Goal: Task Accomplishment & Management: Use online tool/utility

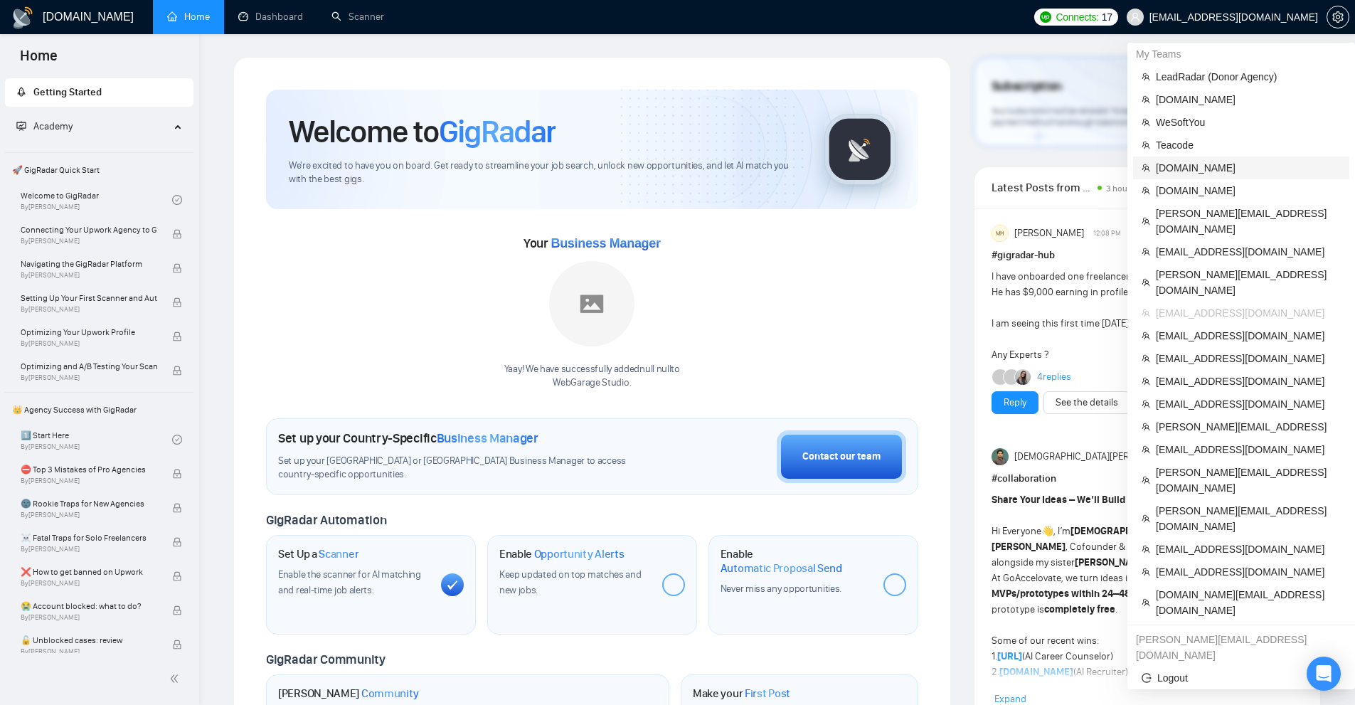
click at [1200, 172] on span "[DOMAIN_NAME]" at bounding box center [1248, 168] width 185 height 16
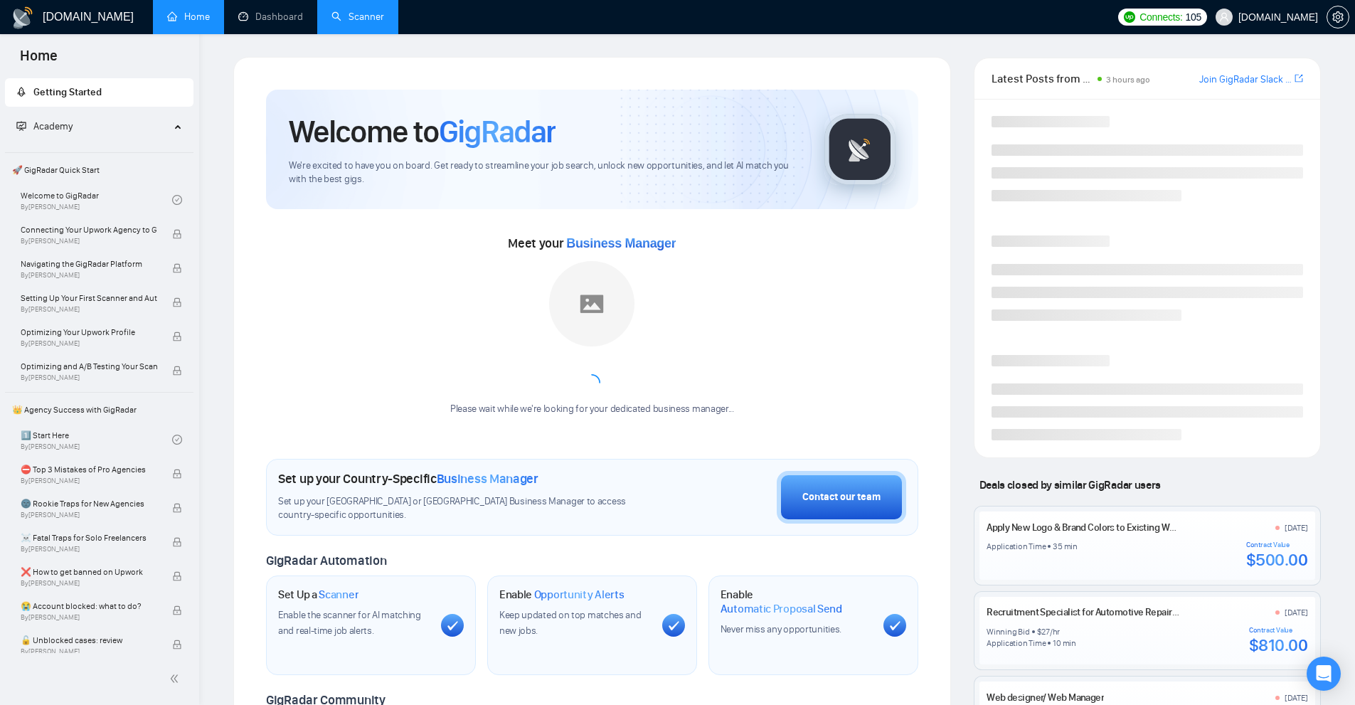
click at [368, 11] on link "Scanner" at bounding box center [358, 17] width 53 height 12
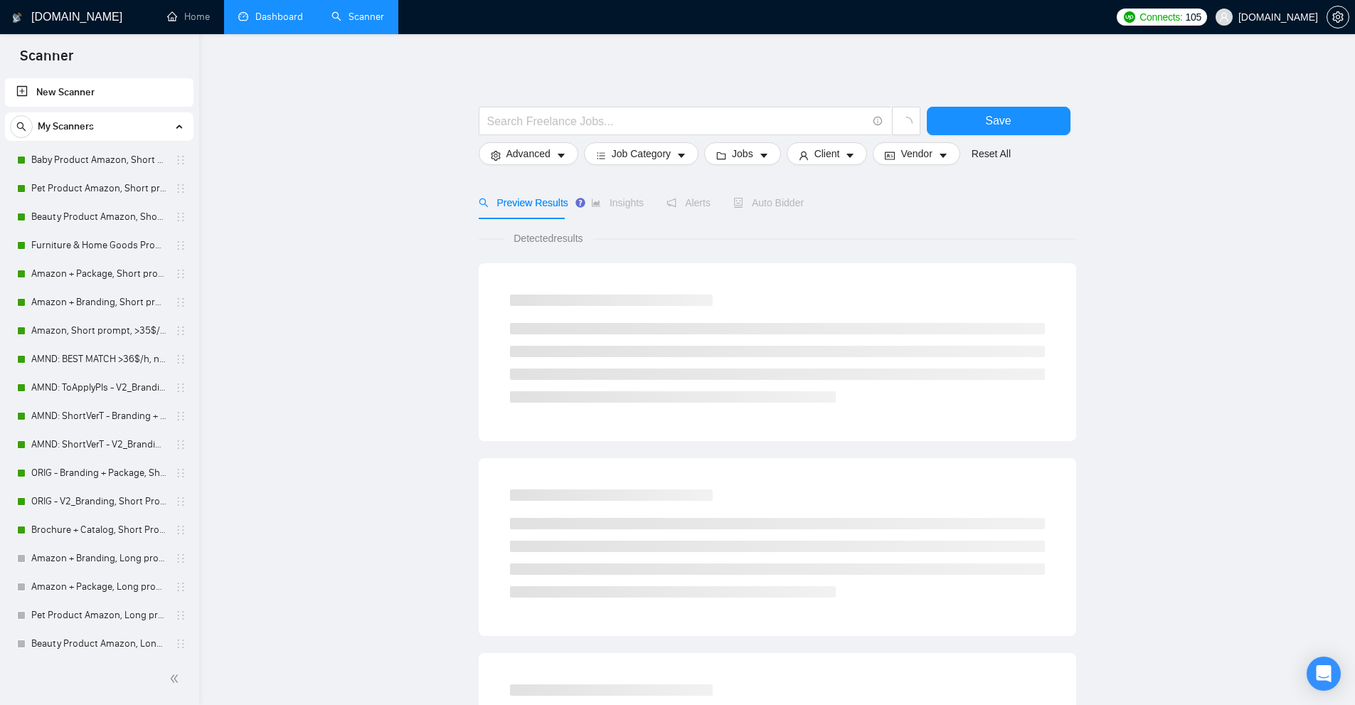
click at [300, 21] on link "Dashboard" at bounding box center [270, 17] width 65 height 12
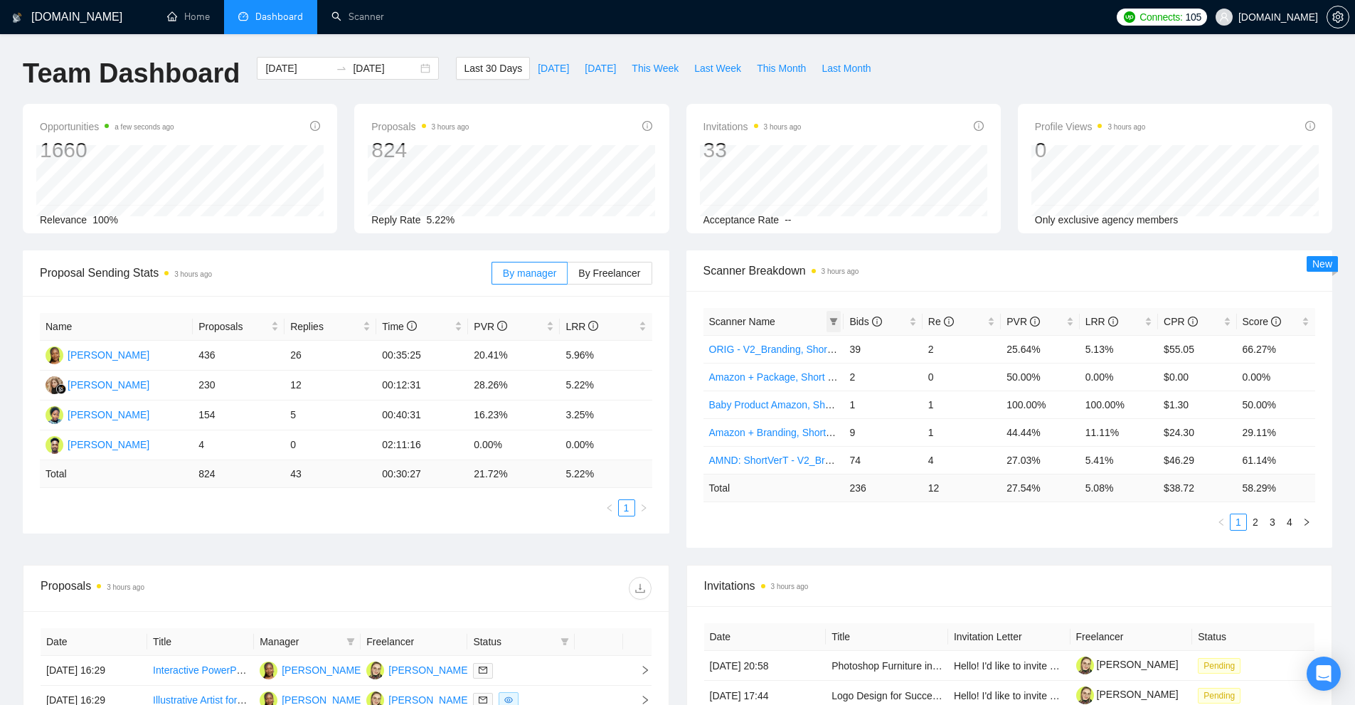
click at [834, 319] on icon "filter" at bounding box center [834, 321] width 8 height 7
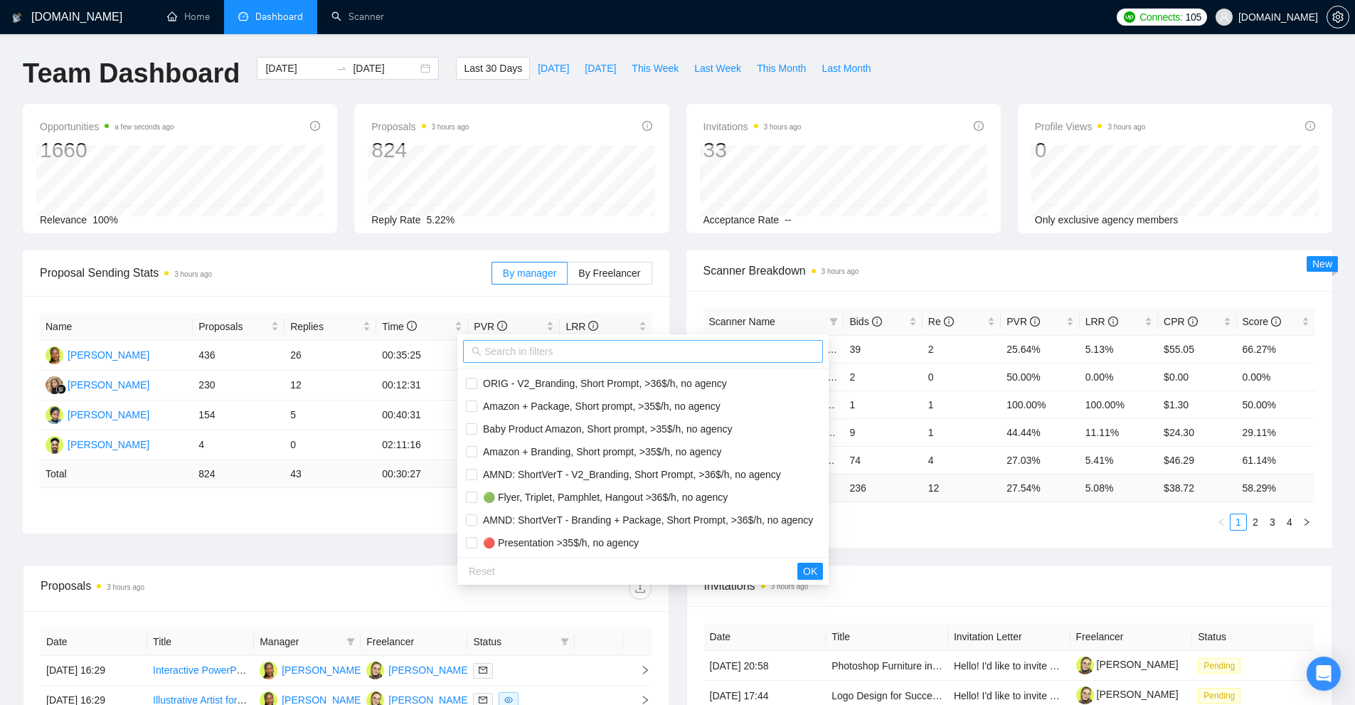
click at [524, 356] on input "text" at bounding box center [650, 352] width 330 height 16
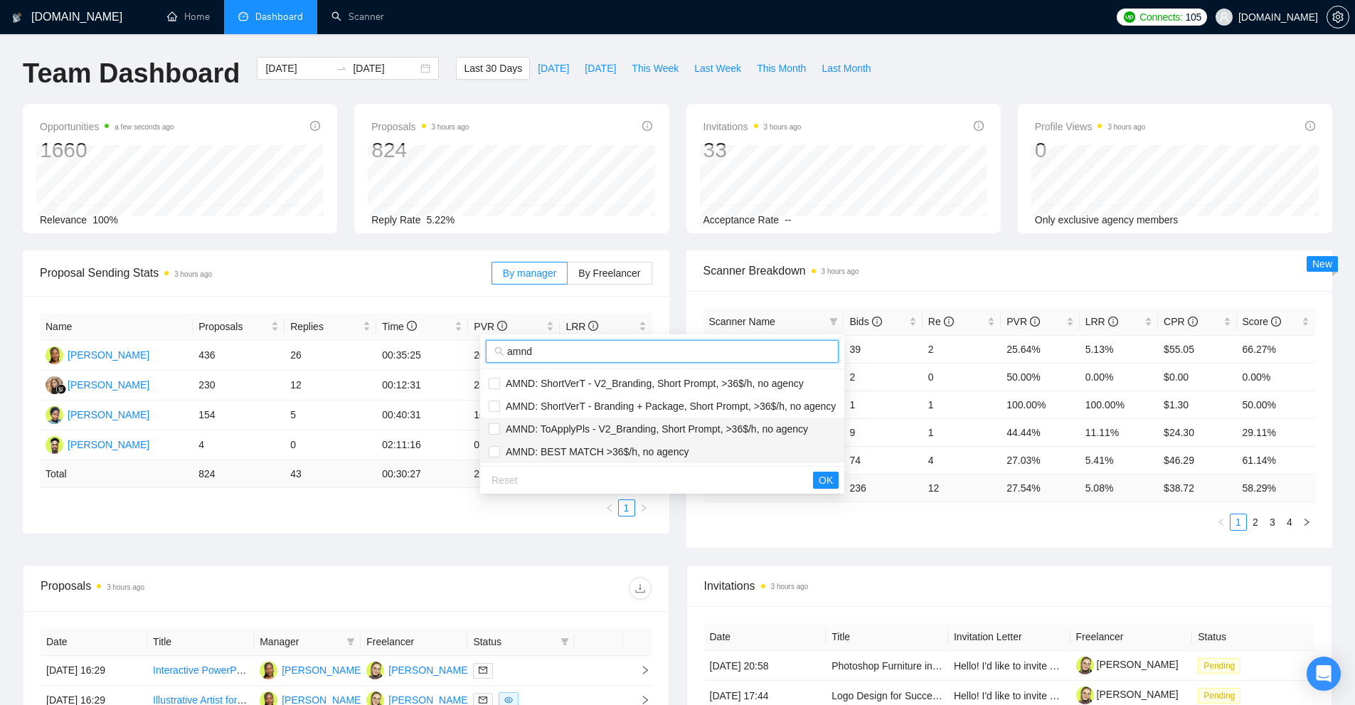
type input "amnd"
click at [591, 457] on span "AMND: BEST MATCH >36$/h, no agency" at bounding box center [594, 451] width 189 height 11
checkbox input "true"
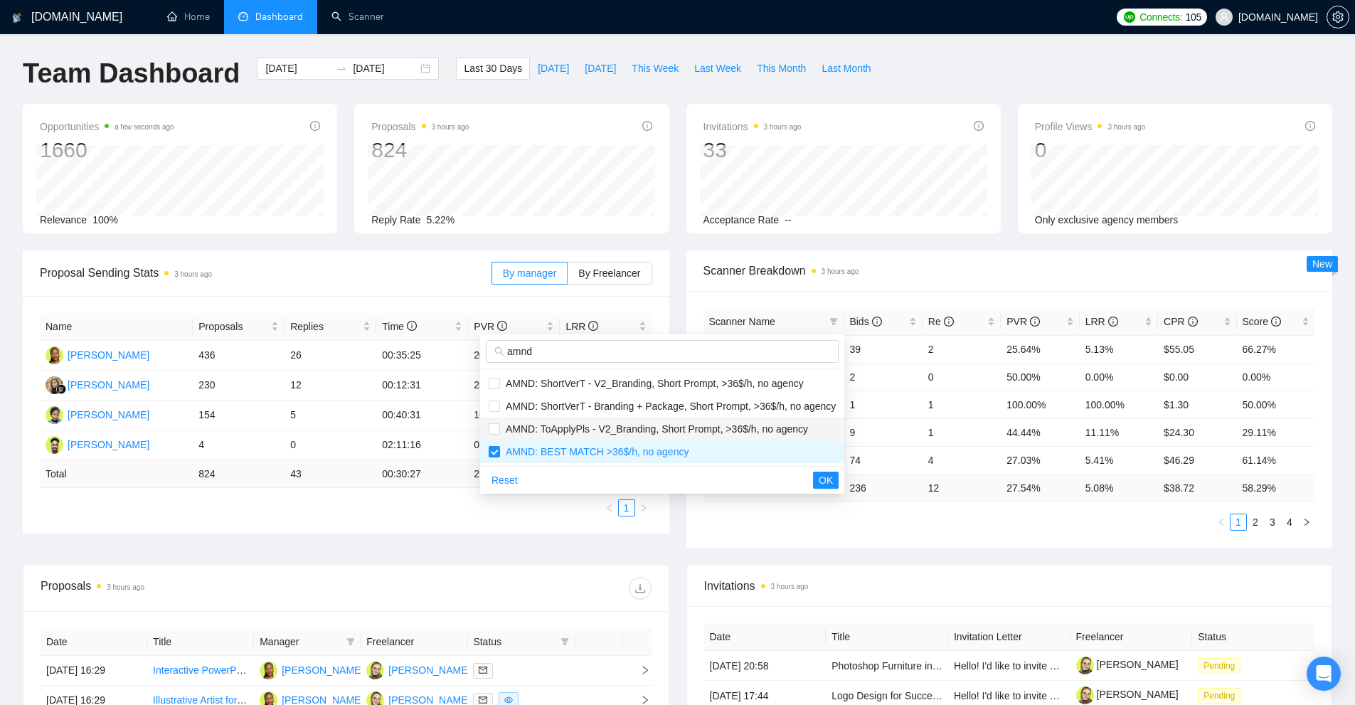
click at [603, 429] on span "AMND: ToApplyPls - V2_Branding, Short Prompt, >36$/h, no agency" at bounding box center [654, 428] width 308 height 11
checkbox input "true"
click at [610, 406] on span "AMND: ShortVerT - Branding + Package, Short Prompt, >36$/h, no agency" at bounding box center [668, 406] width 336 height 11
checkbox input "true"
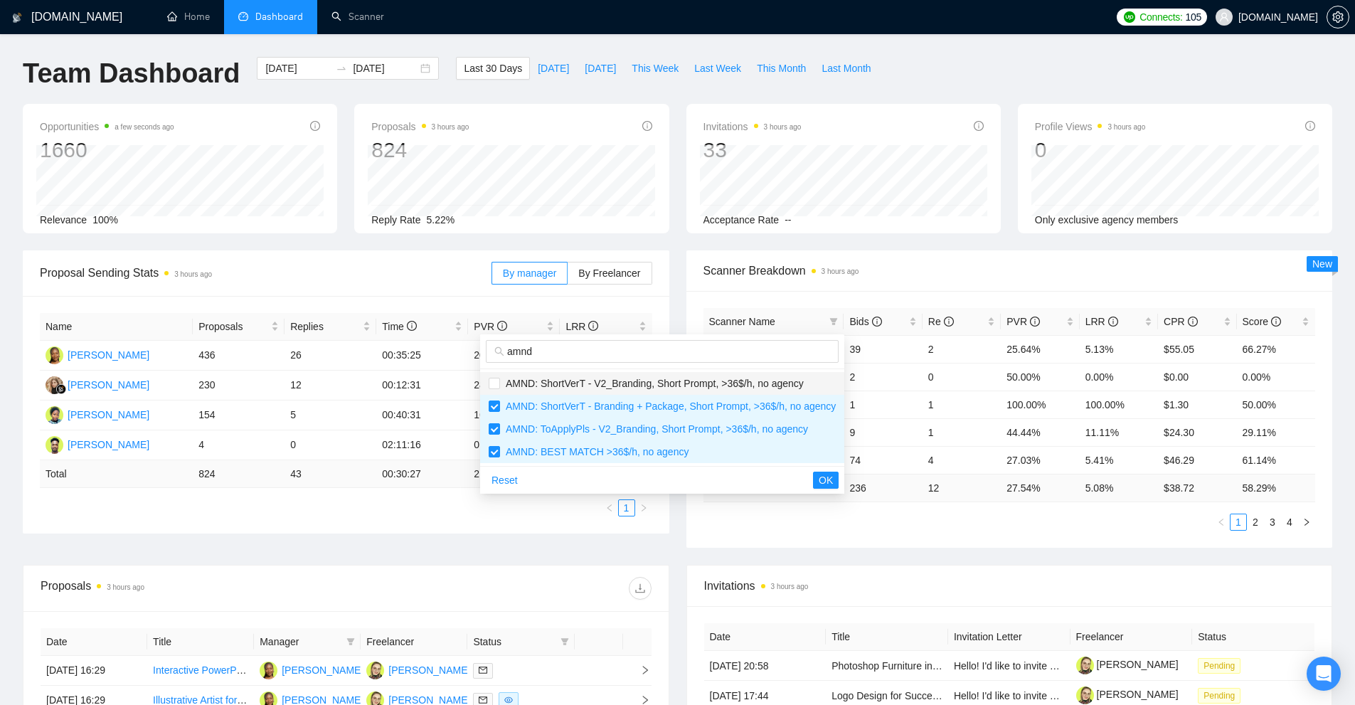
click at [621, 383] on span "AMND: ShortVerT - V2_Branding, Short Prompt, >36$/h, no agency" at bounding box center [652, 383] width 304 height 11
checkbox input "true"
click at [822, 483] on span "OK" at bounding box center [826, 480] width 14 height 16
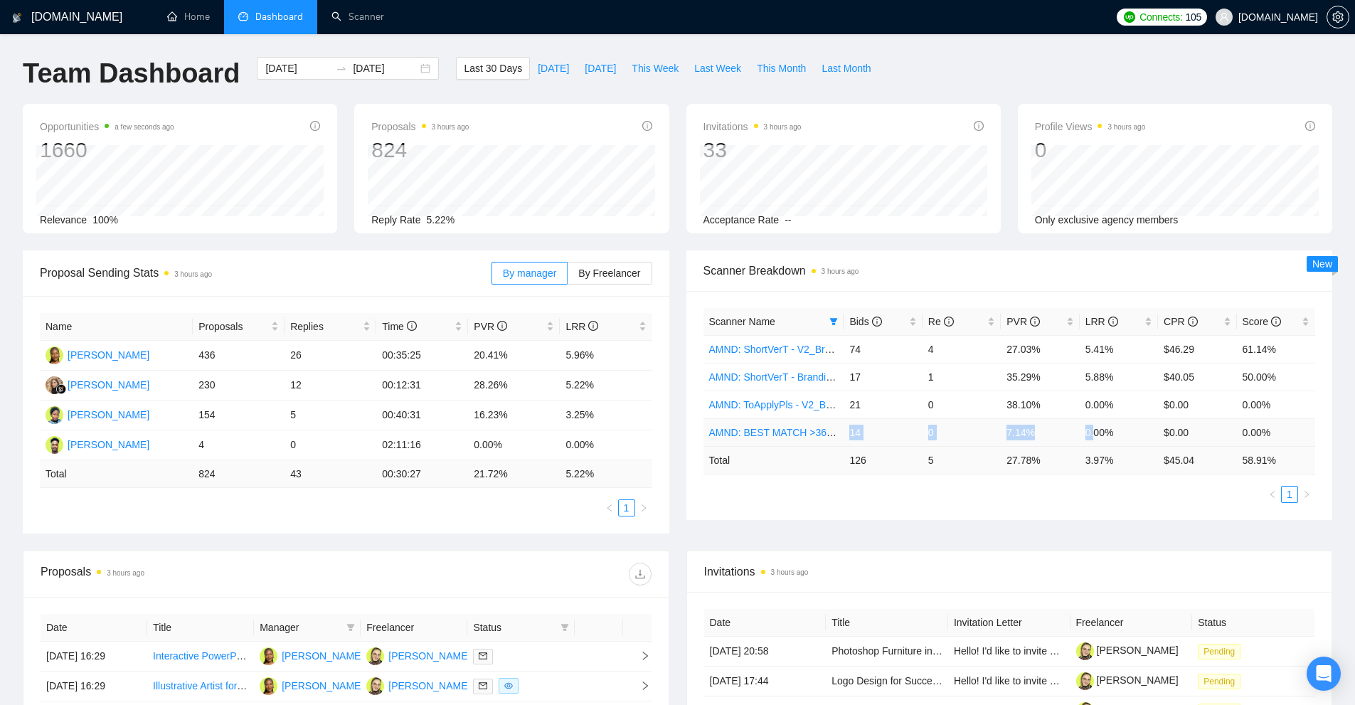
drag, startPoint x: 847, startPoint y: 430, endPoint x: 1103, endPoint y: 427, distance: 255.5
click at [1103, 427] on tr "AMND: BEST MATCH >36$/h, no agency 14 0 7.14% 0.00% $0.00 0.00%" at bounding box center [1010, 432] width 613 height 28
click at [1103, 427] on td "0.00%" at bounding box center [1119, 432] width 78 height 28
drag, startPoint x: 939, startPoint y: 430, endPoint x: 892, endPoint y: 433, distance: 47.8
click at [914, 432] on tr "AMND: BEST MATCH >36$/h, no agency 14 0 7.14% 0.00% $0.00 0.00%" at bounding box center [1010, 432] width 613 height 28
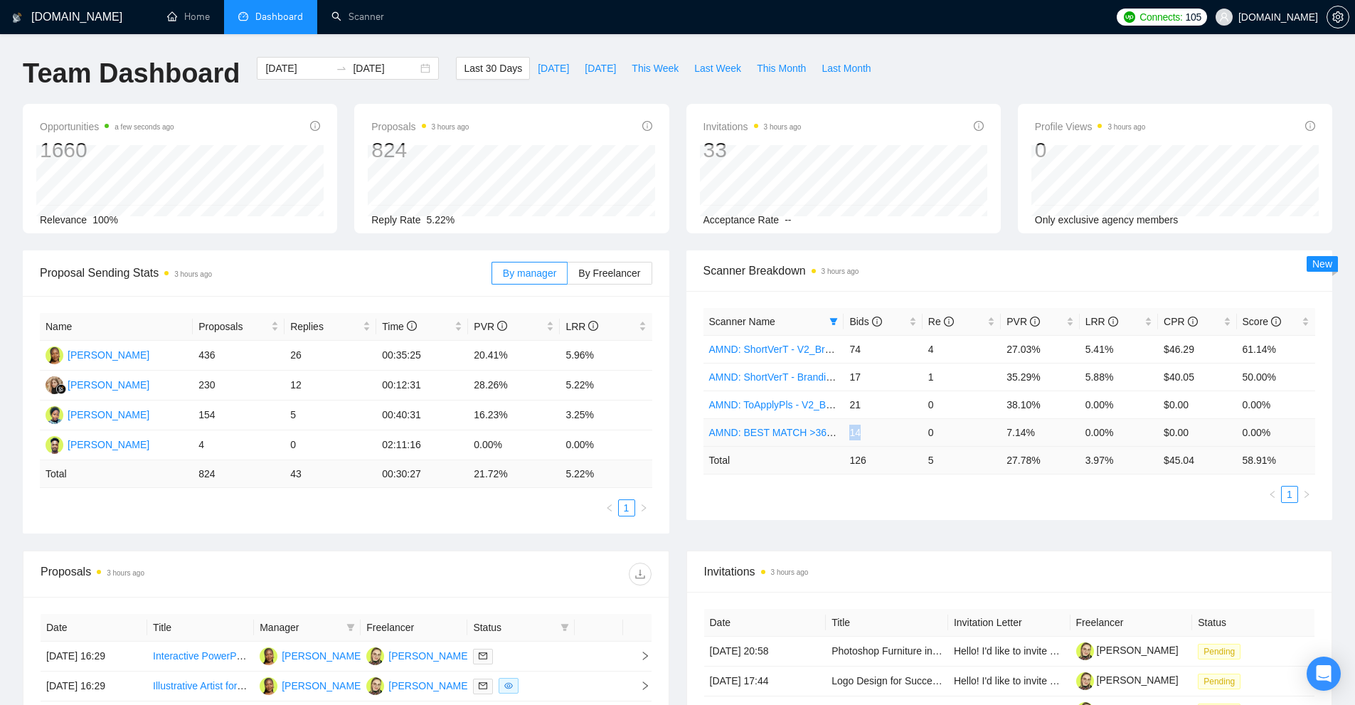
drag, startPoint x: 852, startPoint y: 433, endPoint x: 872, endPoint y: 430, distance: 20.1
click at [872, 430] on td "14" at bounding box center [883, 432] width 78 height 28
click at [795, 428] on link "AMND: BEST MATCH >36$/h, no agency" at bounding box center [800, 432] width 183 height 11
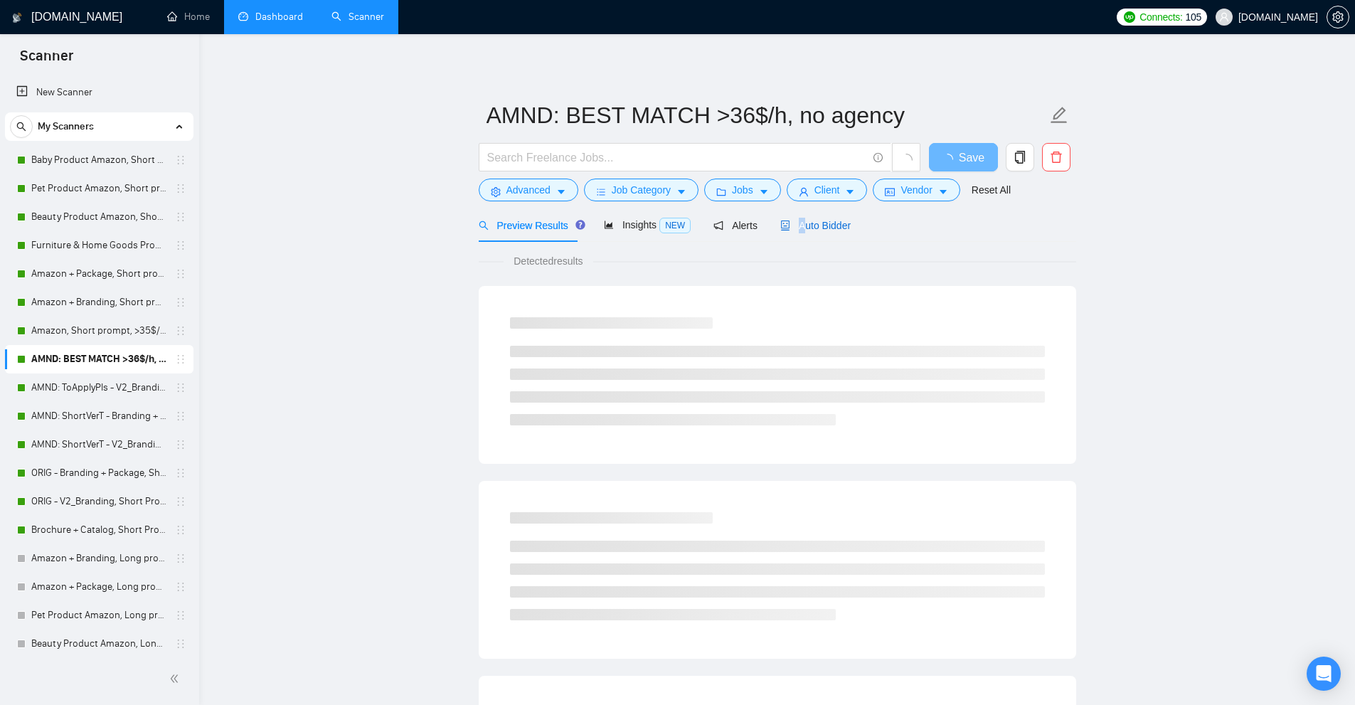
click at [797, 230] on span "Auto Bidder" at bounding box center [816, 225] width 70 height 11
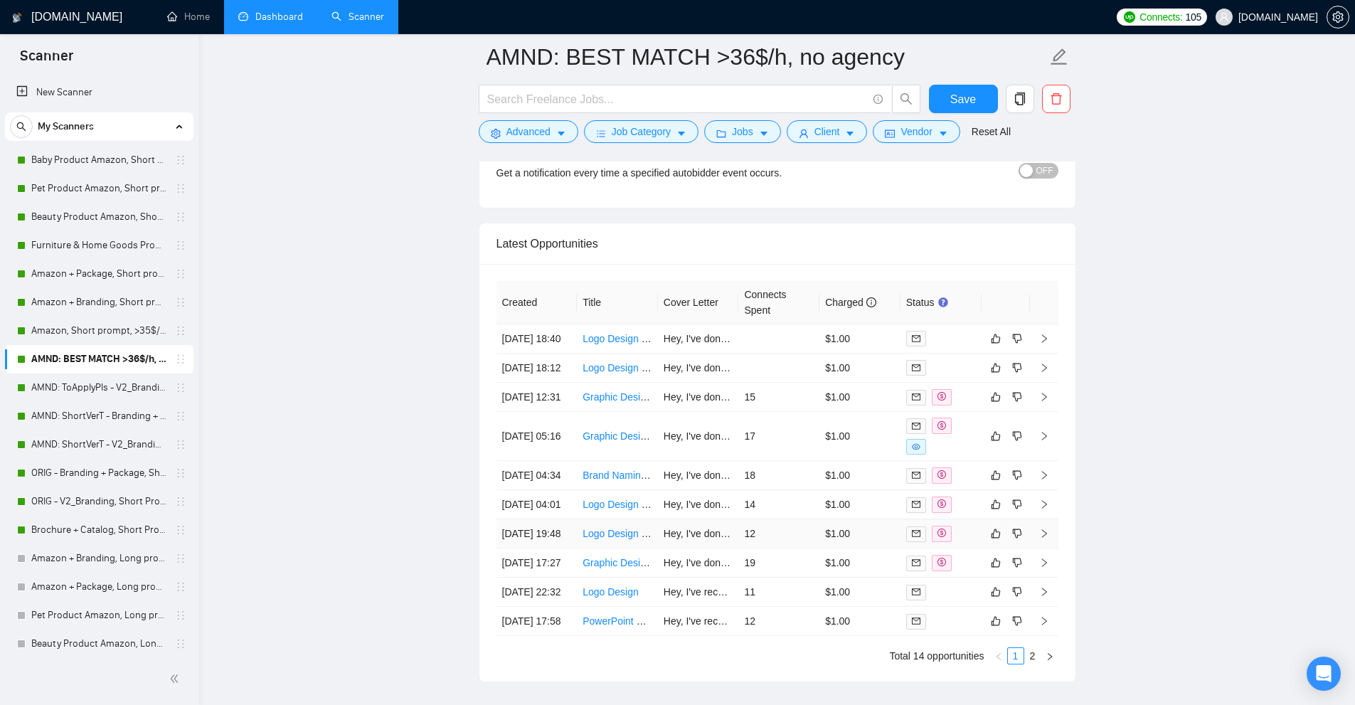
scroll to position [3780, 0]
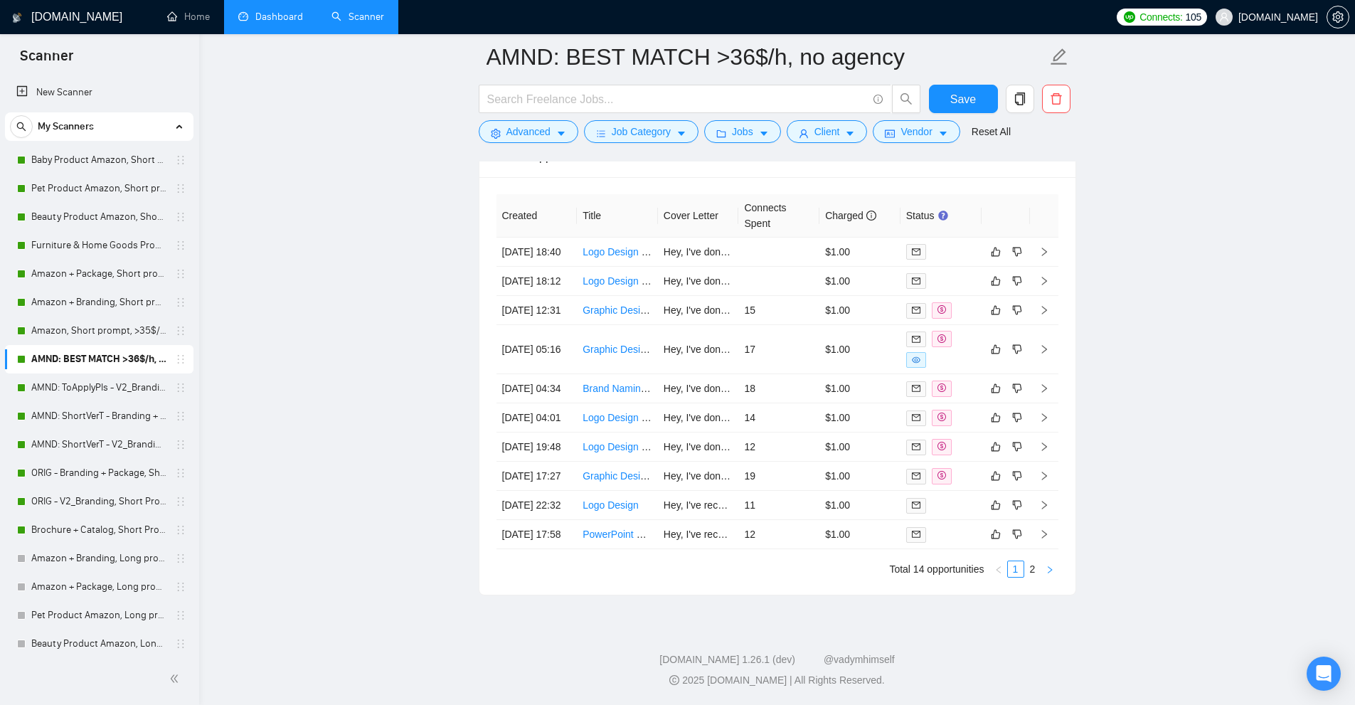
click at [1055, 572] on button "button" at bounding box center [1050, 569] width 17 height 17
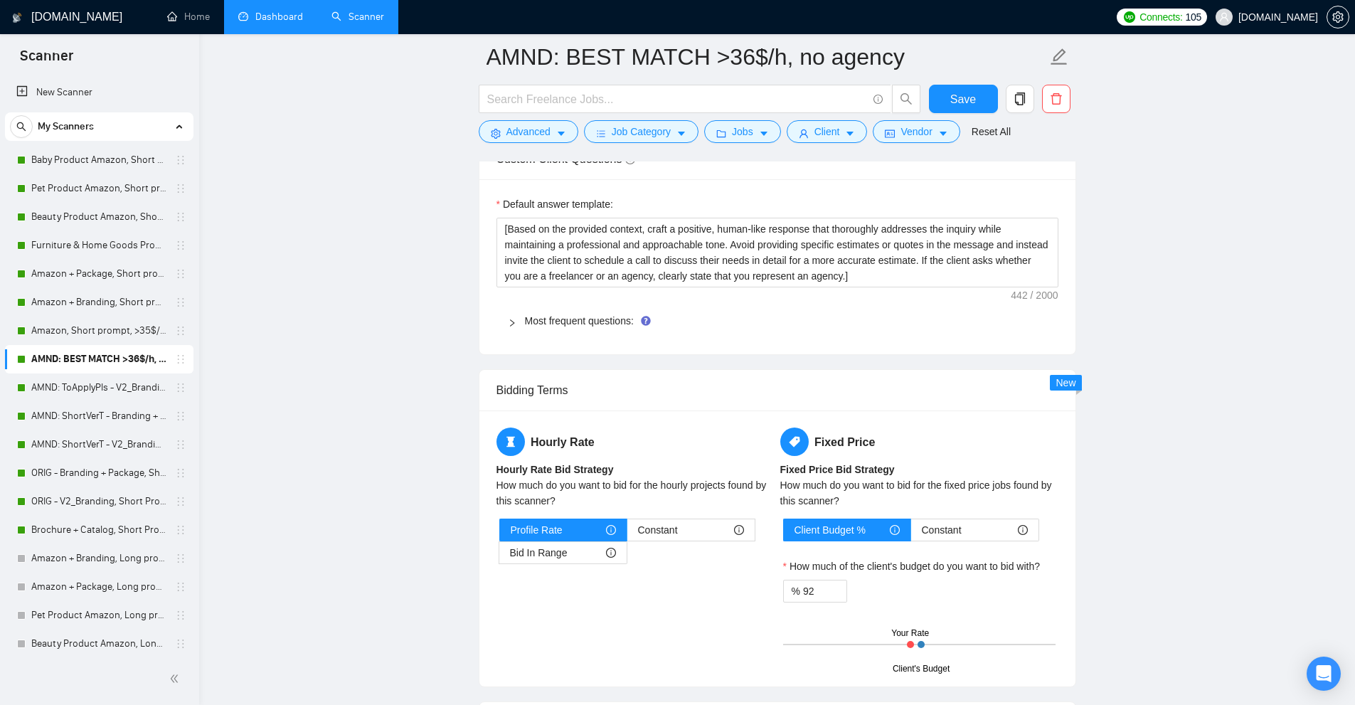
scroll to position [2428, 0]
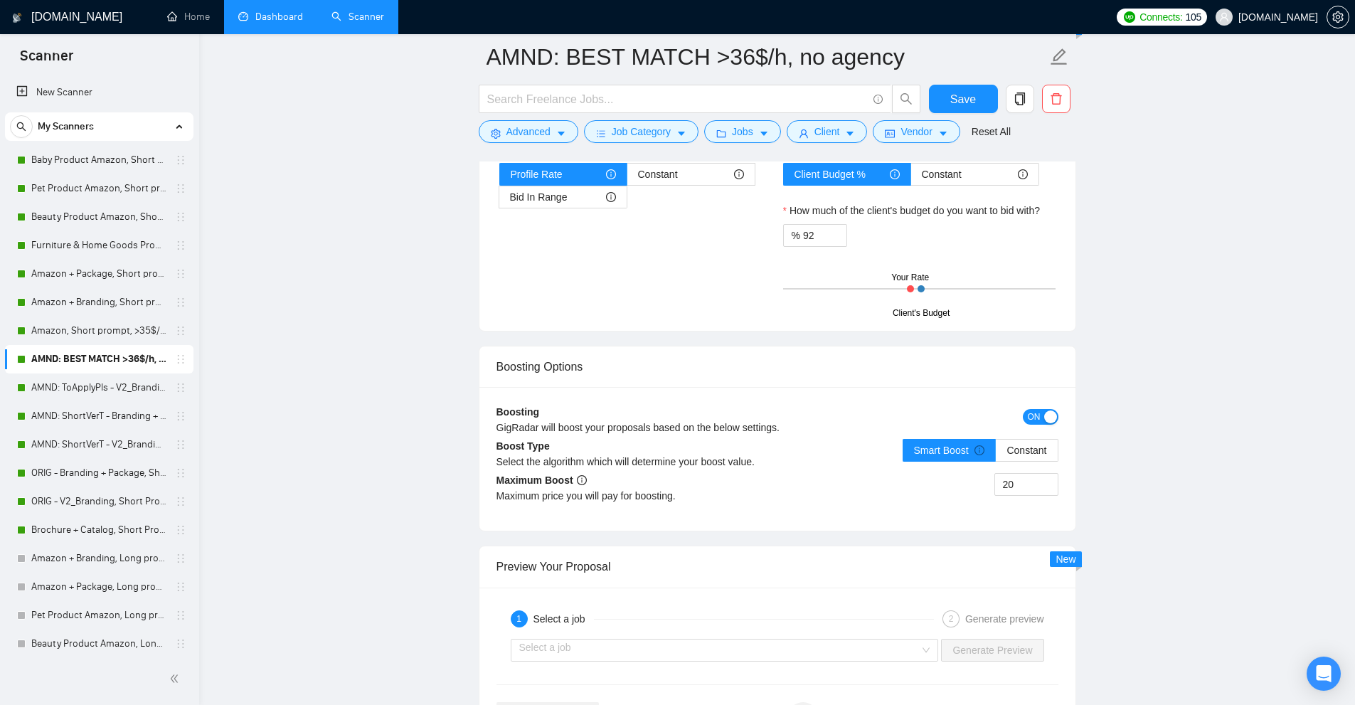
click at [1037, 416] on span "ON" at bounding box center [1034, 417] width 13 height 16
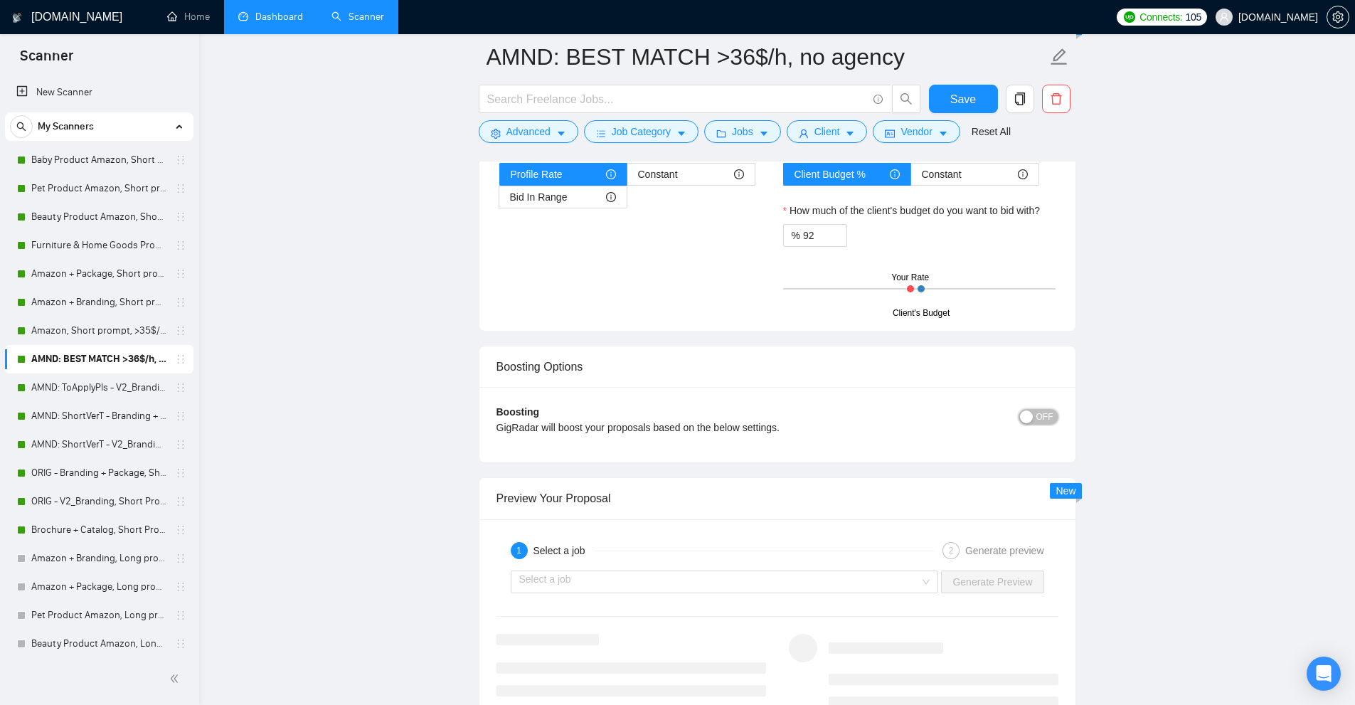
scroll to position [3446, 0]
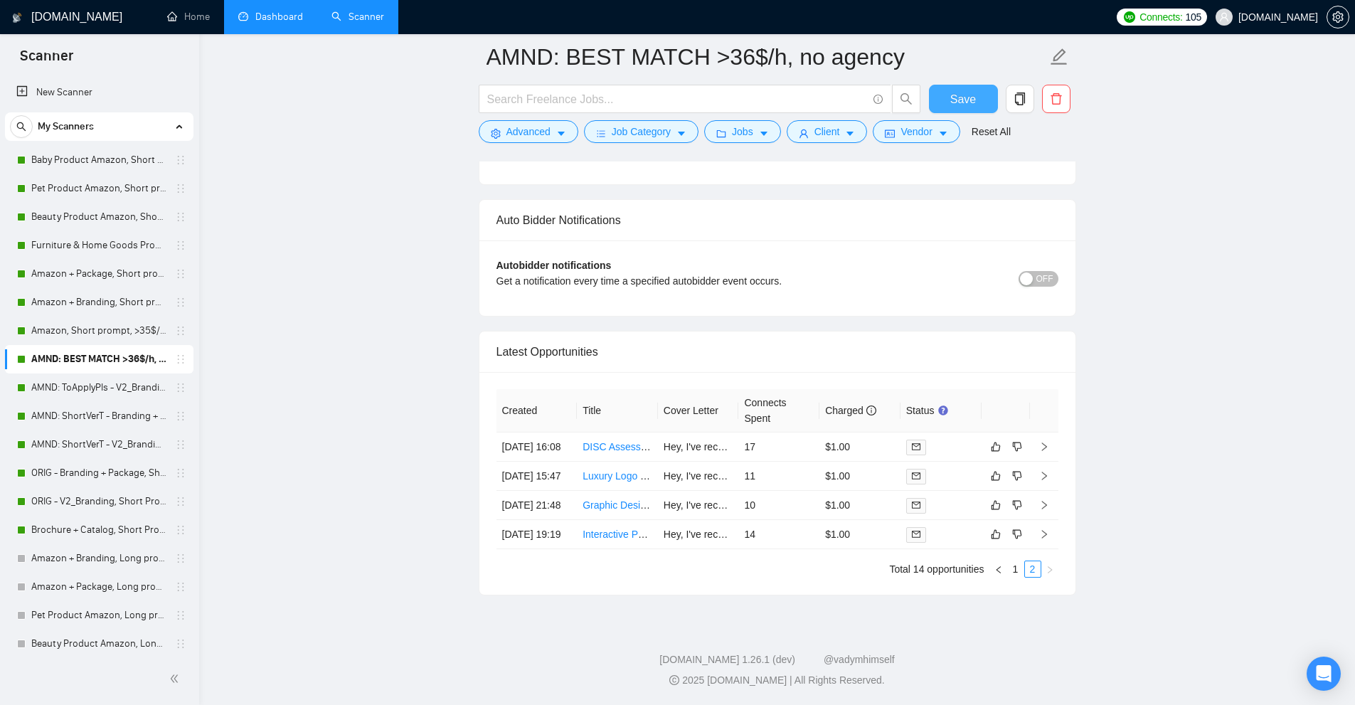
click at [953, 95] on span "Save" at bounding box center [964, 99] width 26 height 18
click at [1025, 572] on link "2" at bounding box center [1033, 569] width 16 height 16
click at [1018, 572] on link "1" at bounding box center [1016, 569] width 16 height 16
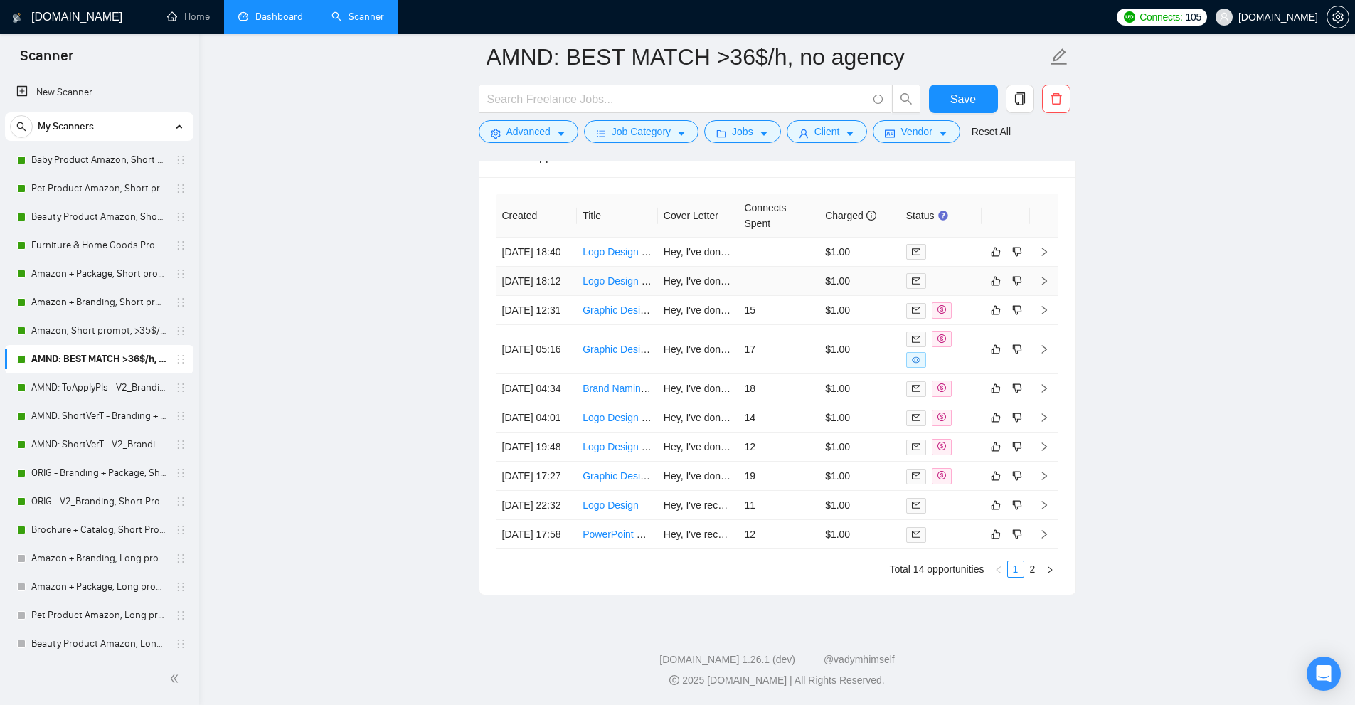
scroll to position [3569, 0]
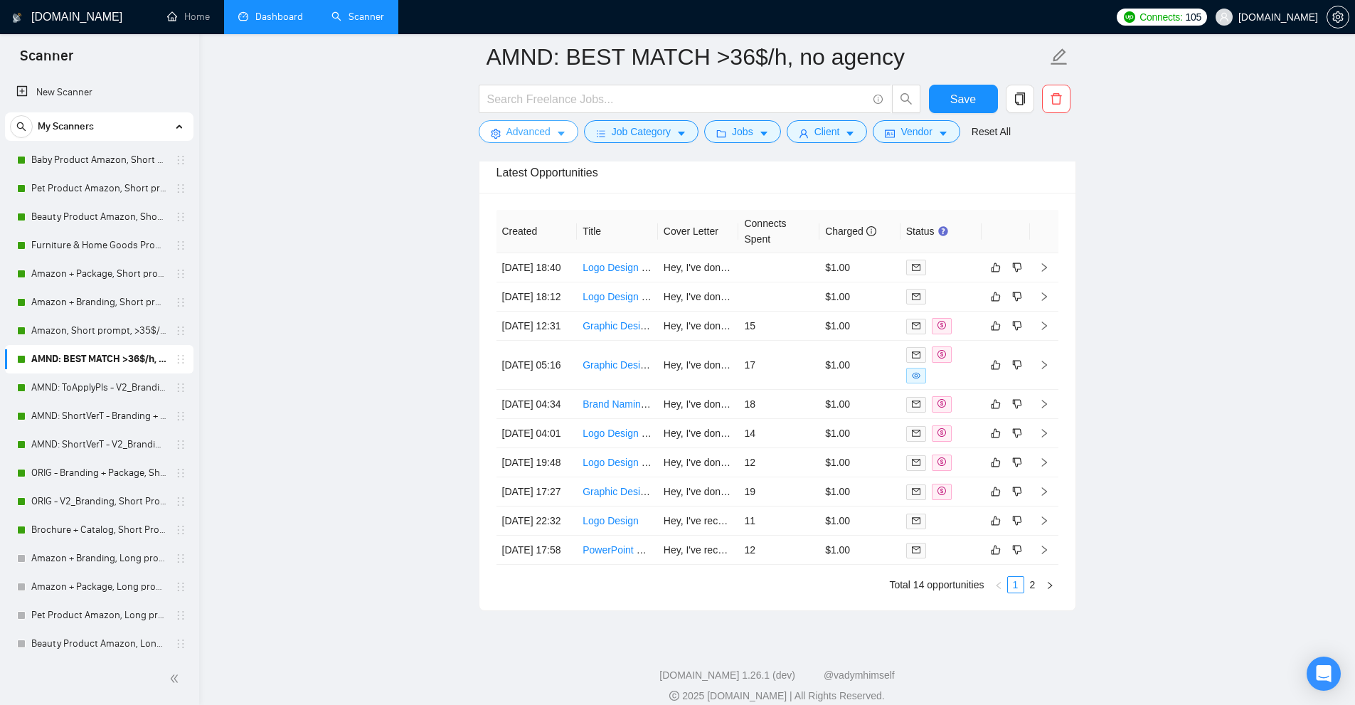
click at [526, 132] on span "Advanced" at bounding box center [529, 132] width 44 height 16
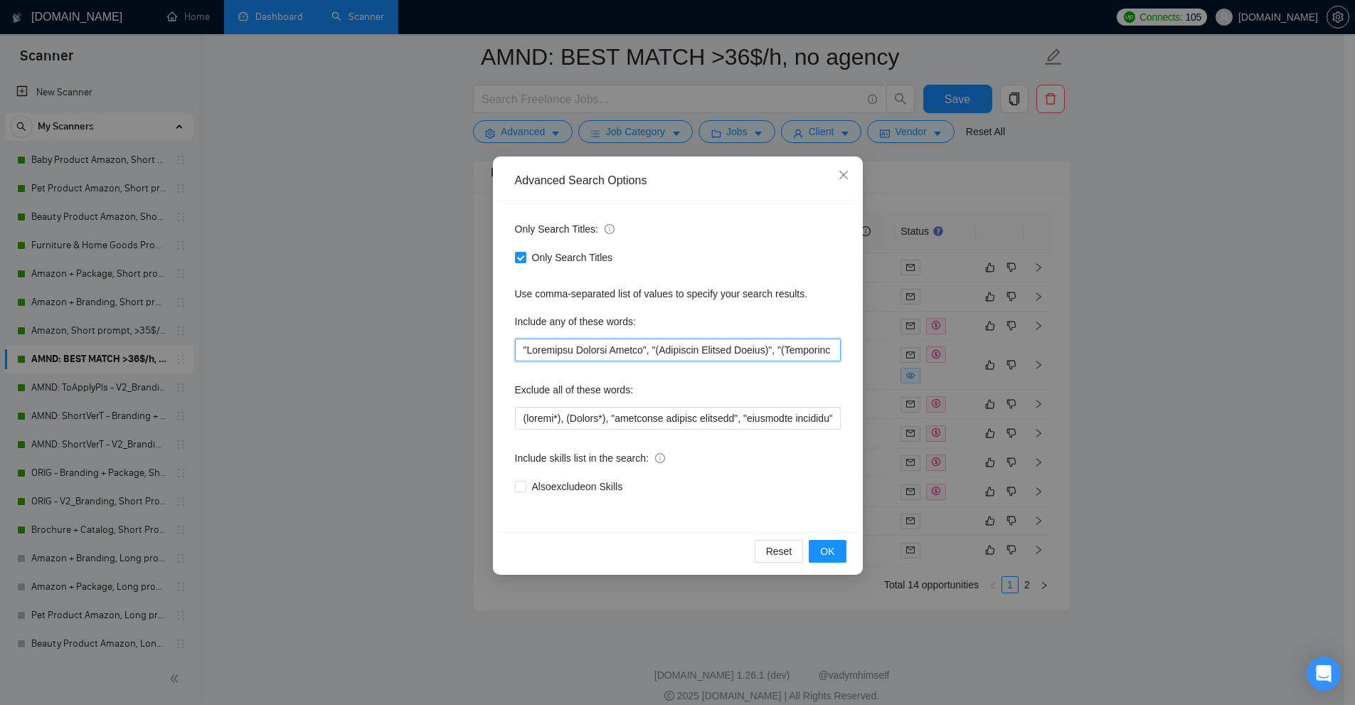
click at [598, 349] on input "text" at bounding box center [678, 350] width 326 height 23
paste input "Sales flyer", "(Sales flyer)", "(Sales flyer", "[Sales flyer]", "[Sales flyer",…"
type input ""Marketing Graphic Design", "(Marketing Graphic Design)", "(Marketing Graphic D…"
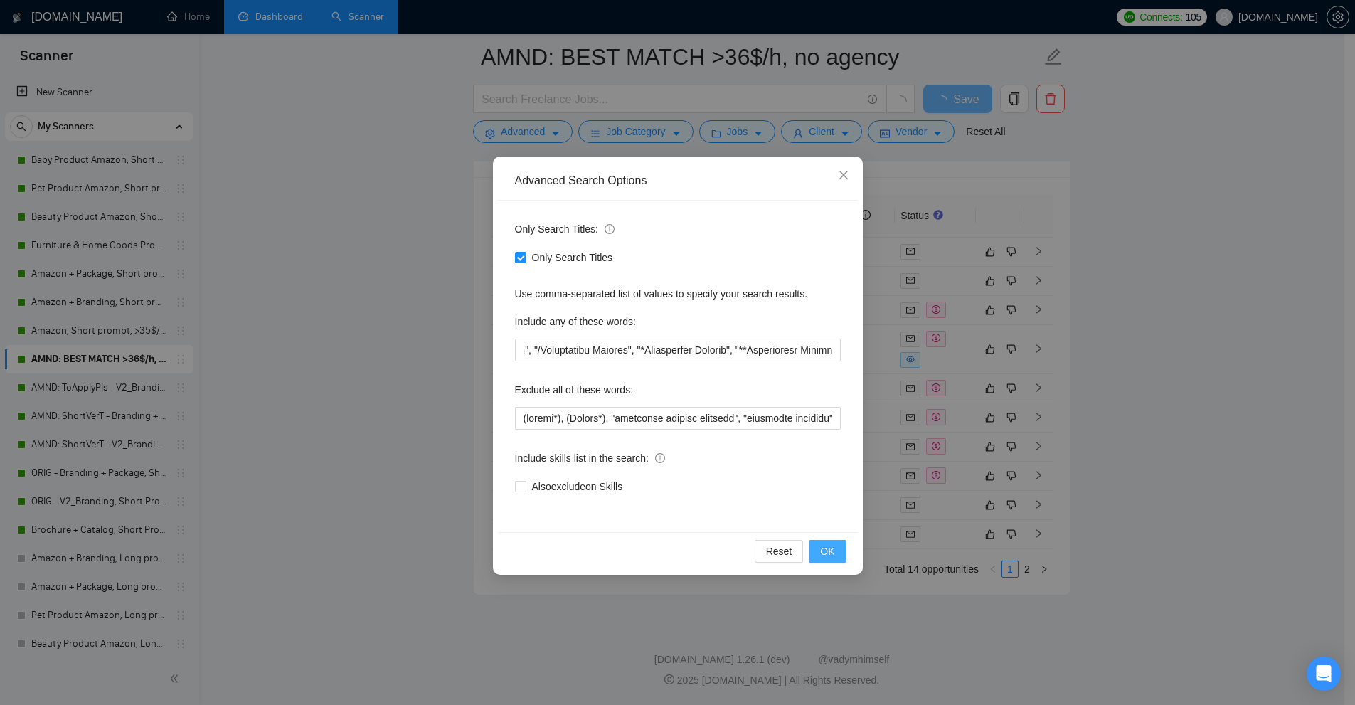
scroll to position [0, 0]
click at [835, 554] on span "OK" at bounding box center [827, 552] width 14 height 16
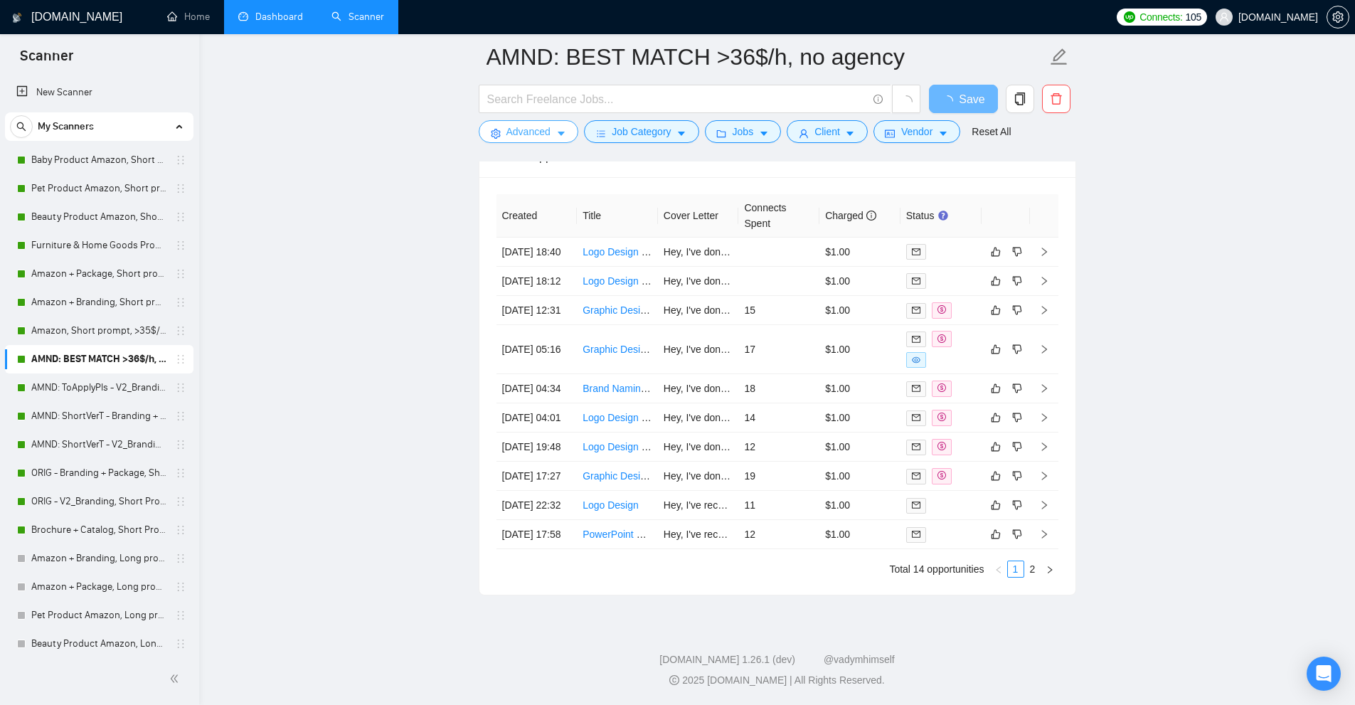
click at [539, 125] on span "Advanced" at bounding box center [529, 132] width 44 height 16
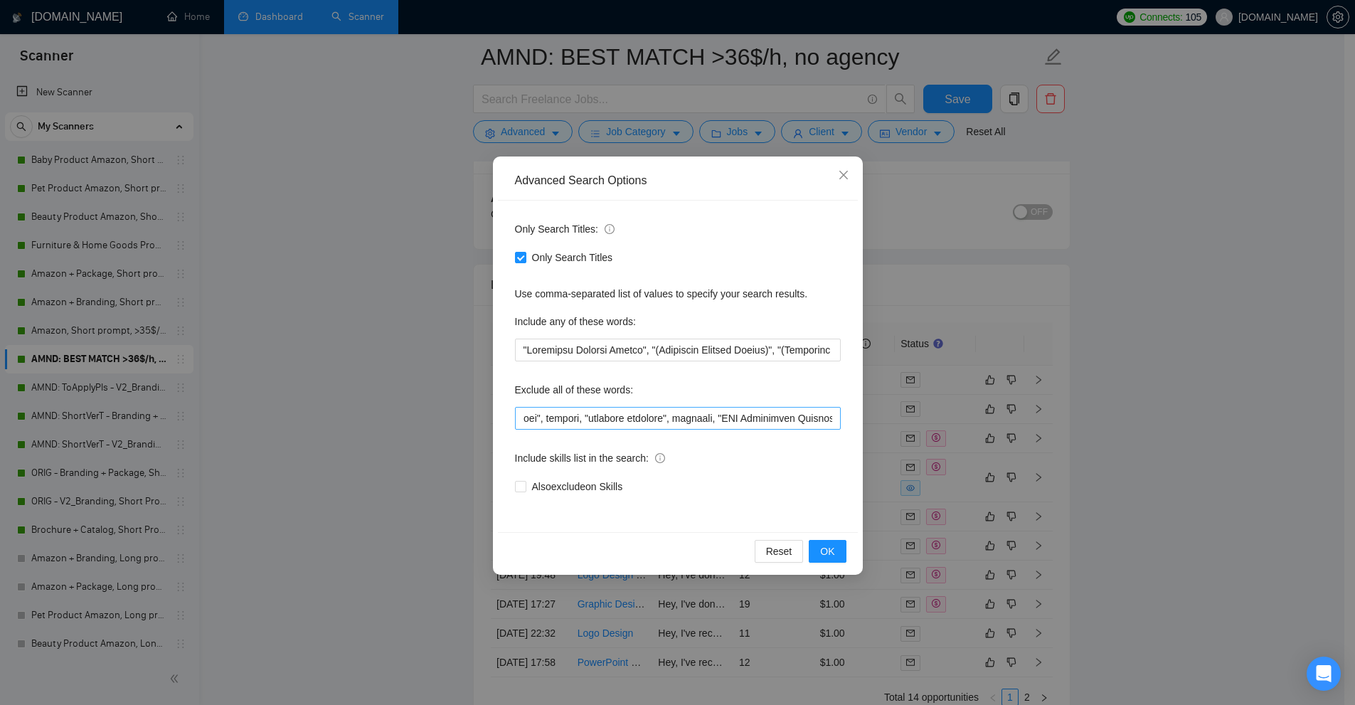
scroll to position [0, 4515]
click at [376, 364] on div "Advanced Search Options Only Search Titles: Only Search Titles Use comma-separa…" at bounding box center [677, 352] width 1355 height 705
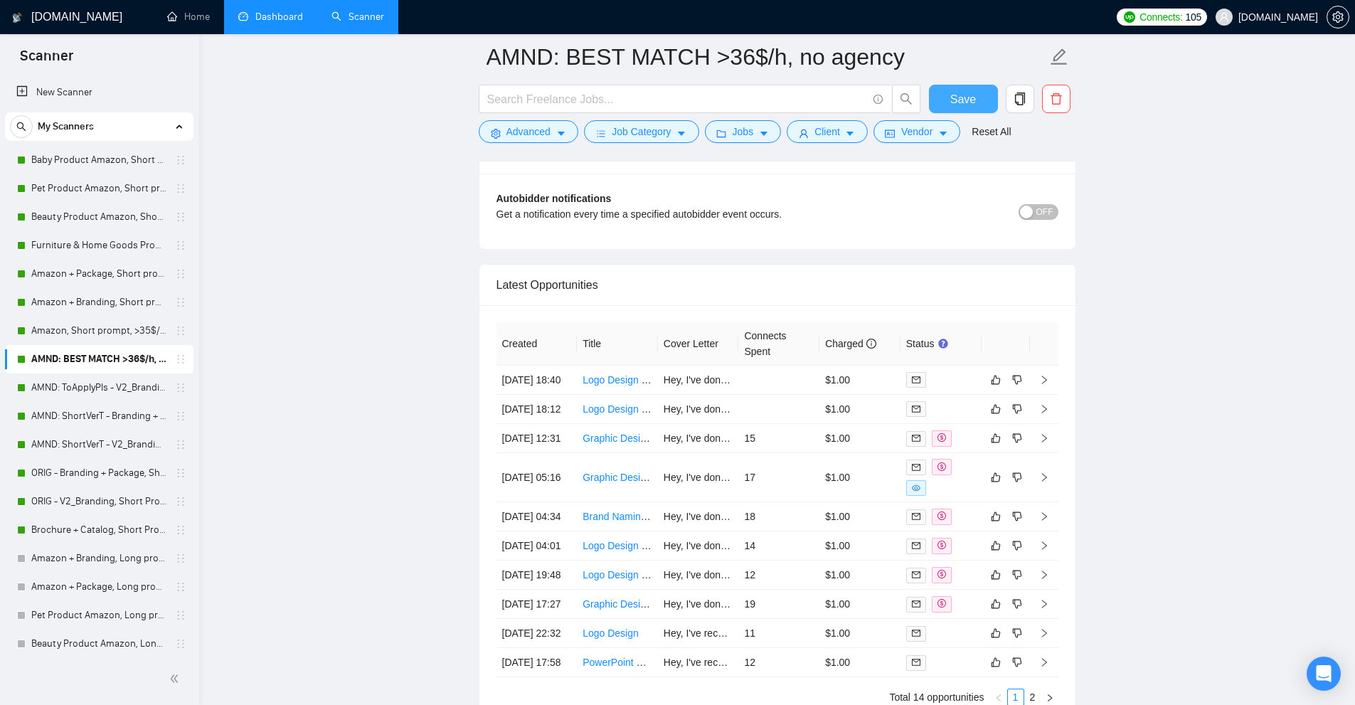
click at [956, 102] on span "Save" at bounding box center [964, 99] width 26 height 18
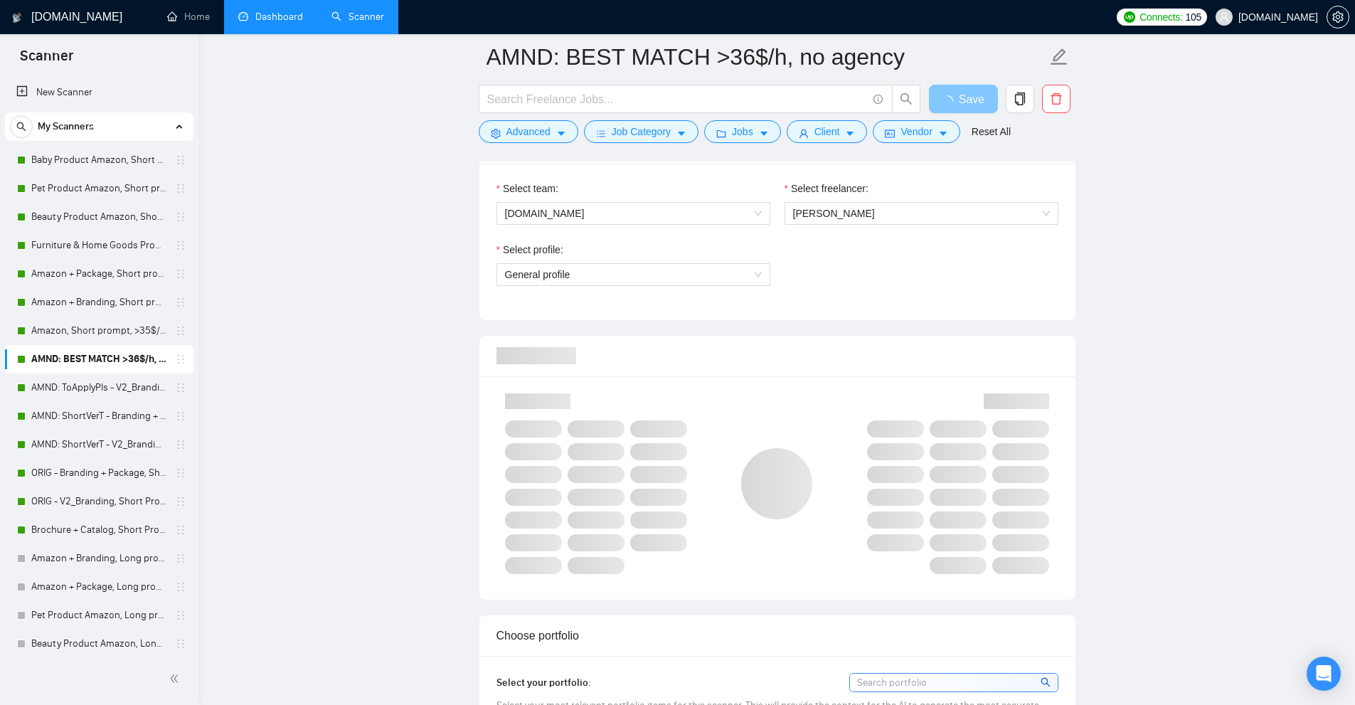
scroll to position [0, 0]
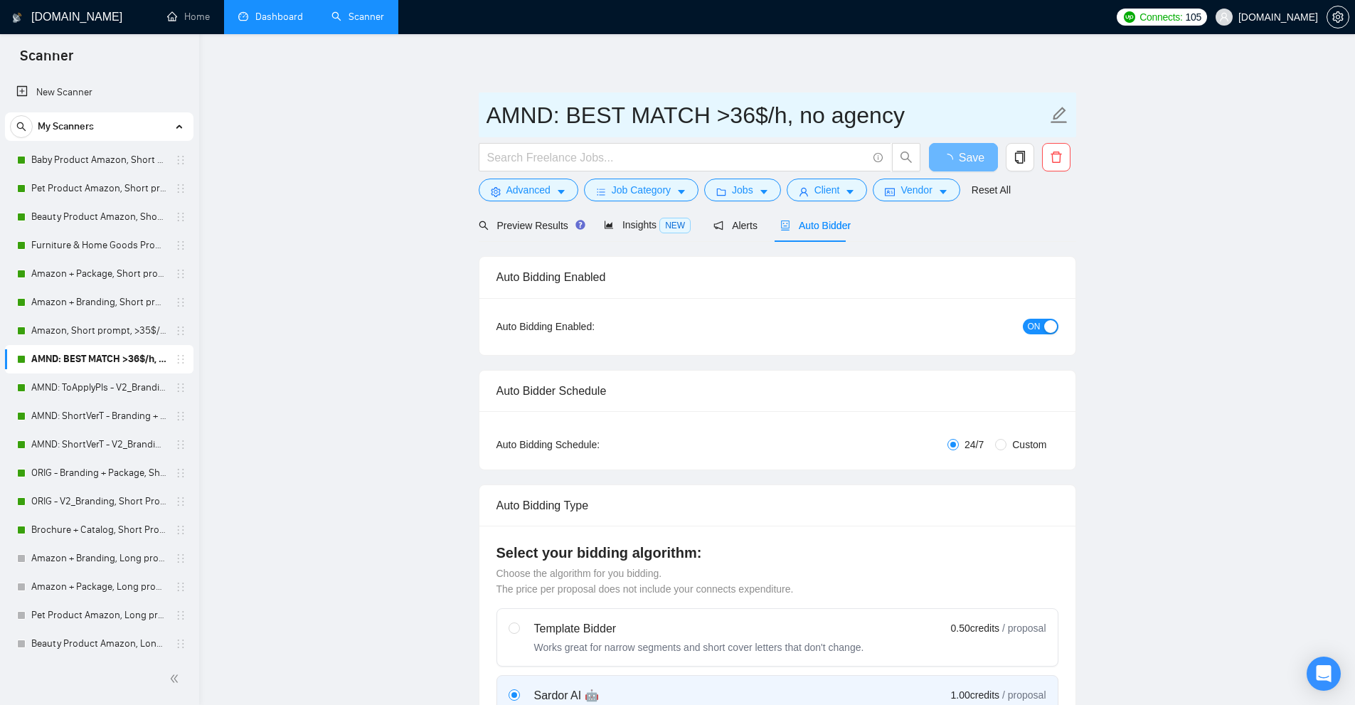
drag, startPoint x: 589, startPoint y: 113, endPoint x: 1058, endPoint y: 108, distance: 468.9
click at [1058, 108] on span "AMND: BEST MATCH >36$/h, no agency" at bounding box center [778, 114] width 598 height 45
click at [926, 110] on input "AMND: BEST MATCH >36$/h, no agency" at bounding box center [767, 115] width 561 height 36
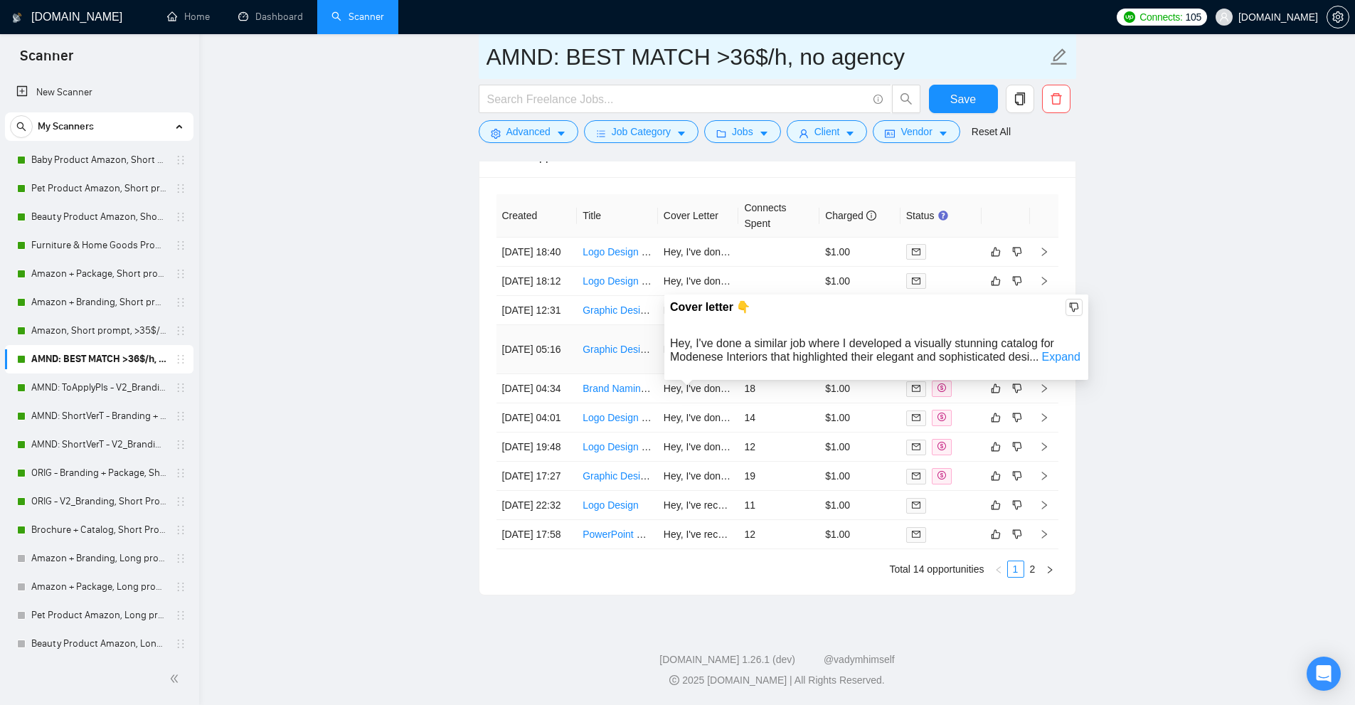
scroll to position [3498, 0]
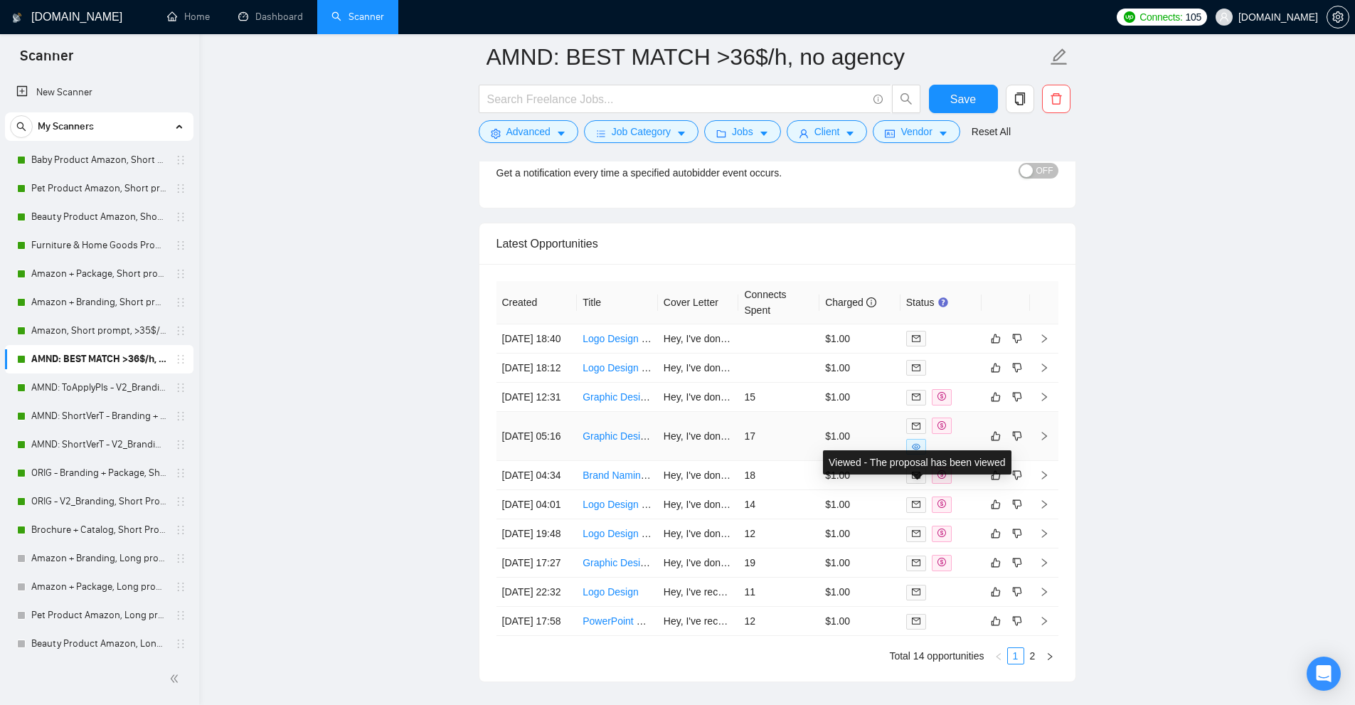
click at [824, 461] on td "$1.00" at bounding box center [860, 436] width 81 height 49
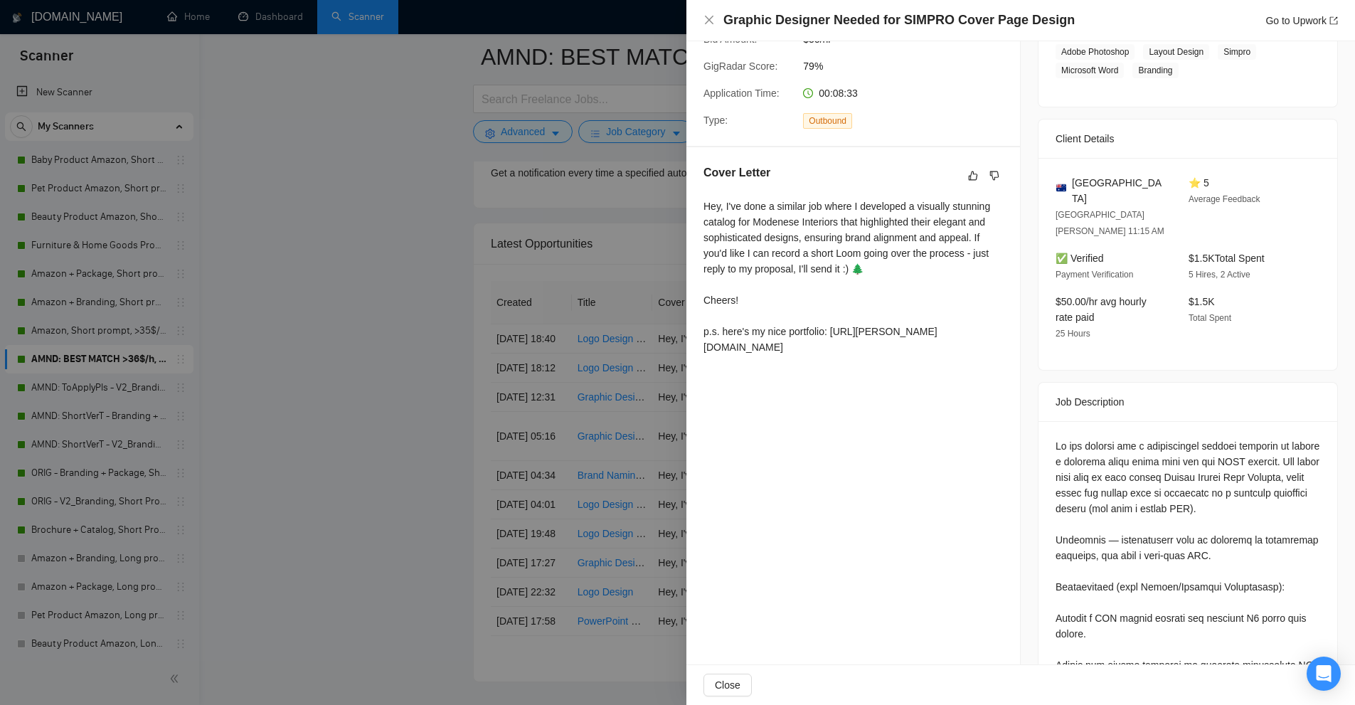
scroll to position [628, 0]
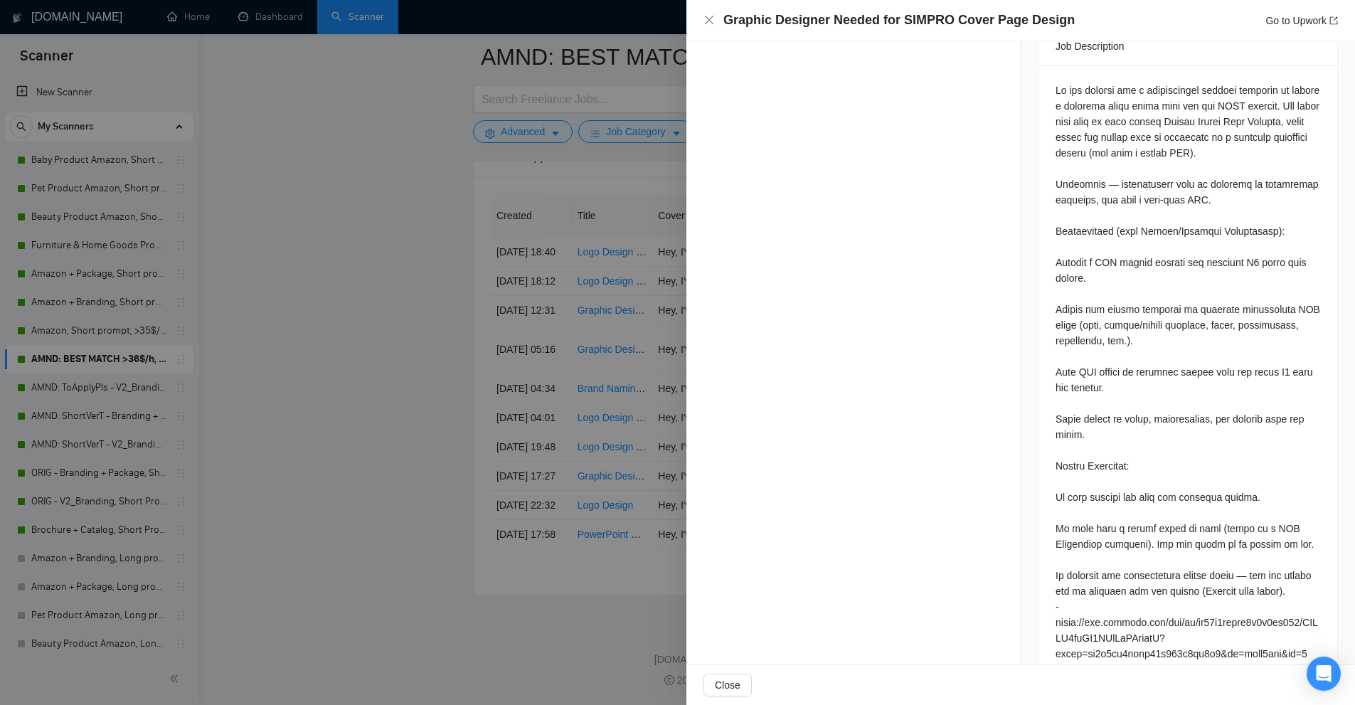
click at [589, 396] on div at bounding box center [677, 352] width 1355 height 705
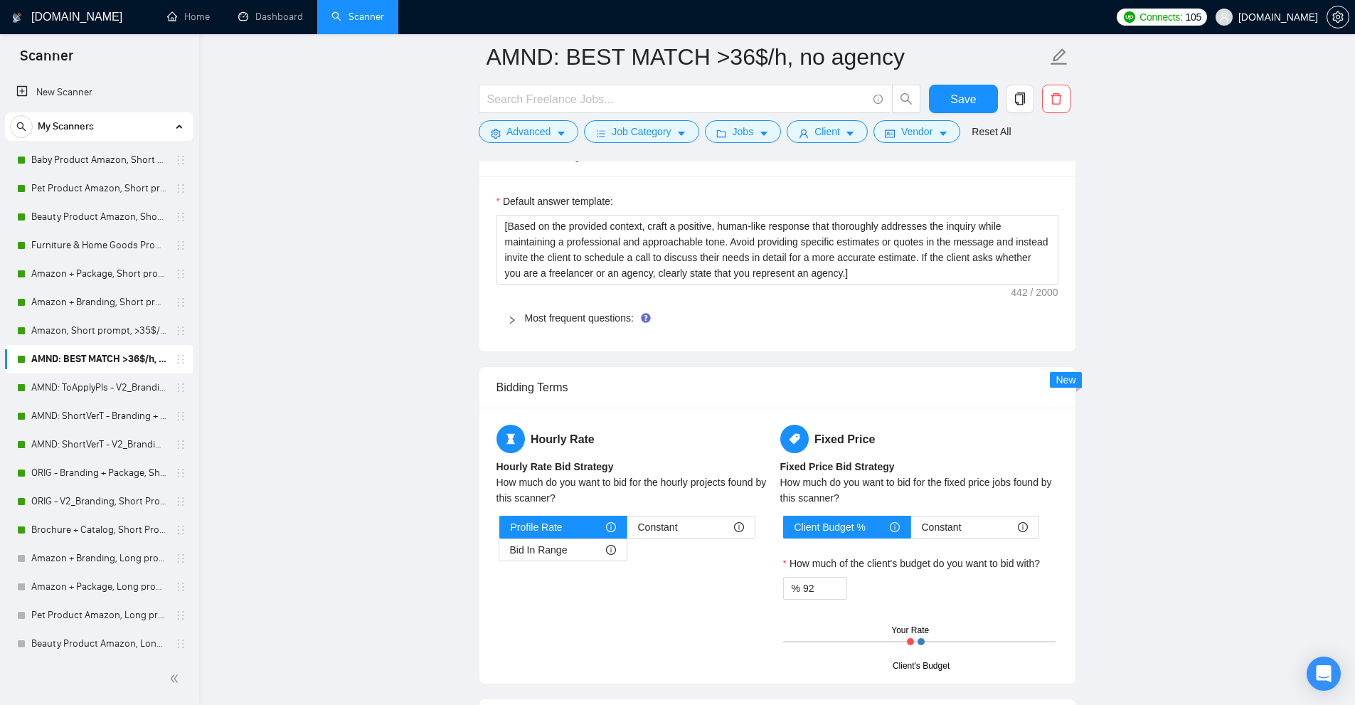
scroll to position [1861, 0]
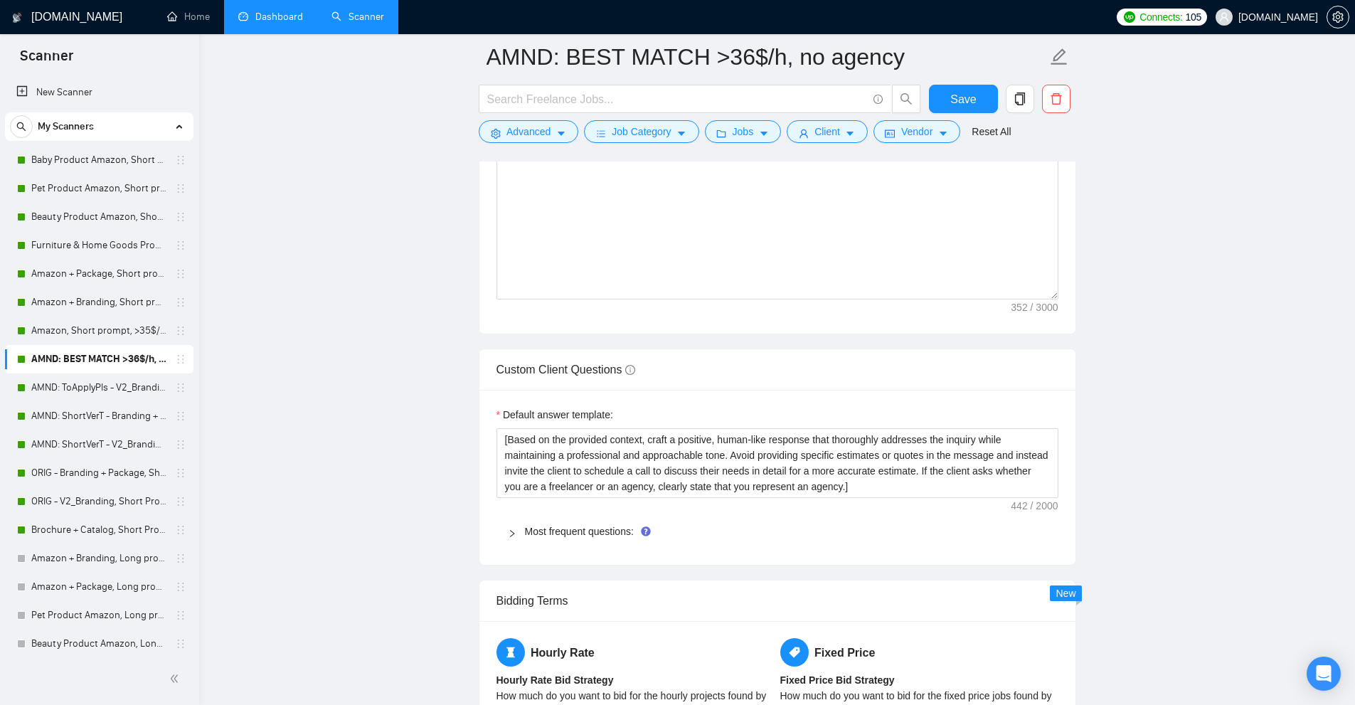
click at [280, 23] on link "Dashboard" at bounding box center [270, 17] width 65 height 12
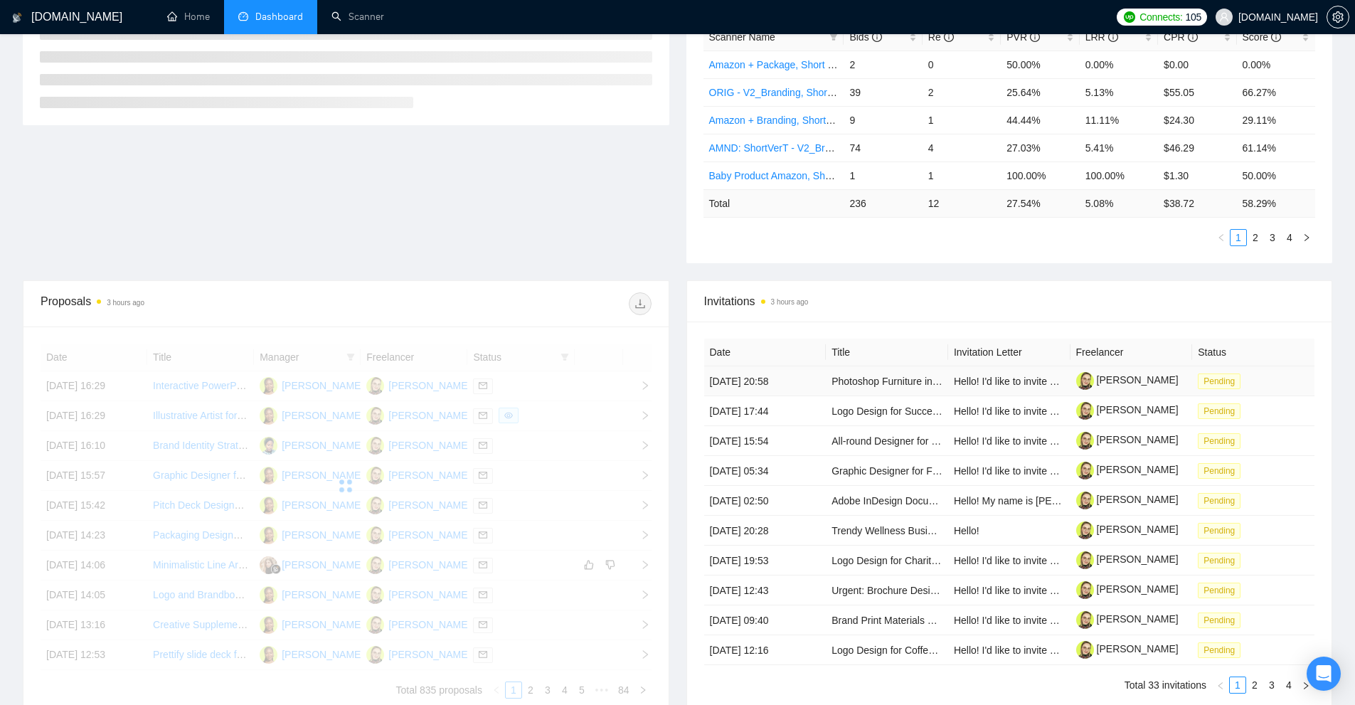
scroll to position [418, 0]
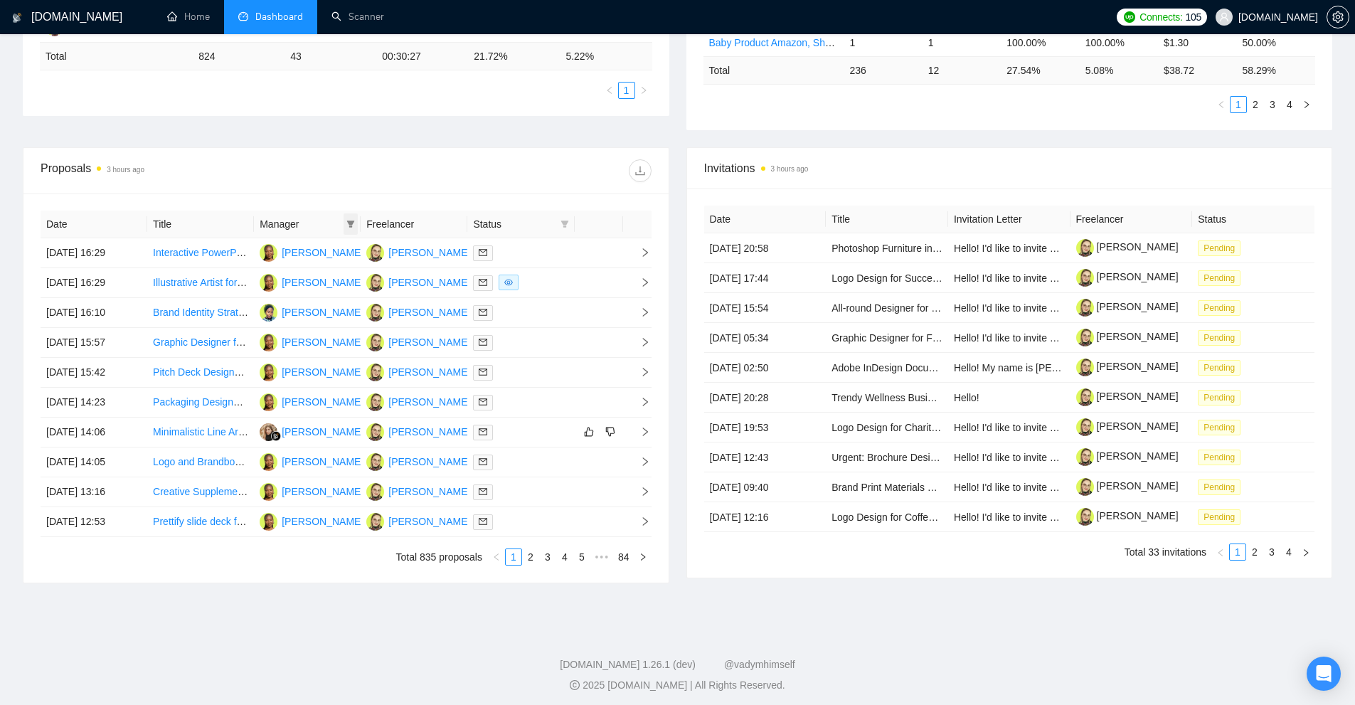
click at [348, 224] on icon "filter" at bounding box center [351, 224] width 9 height 9
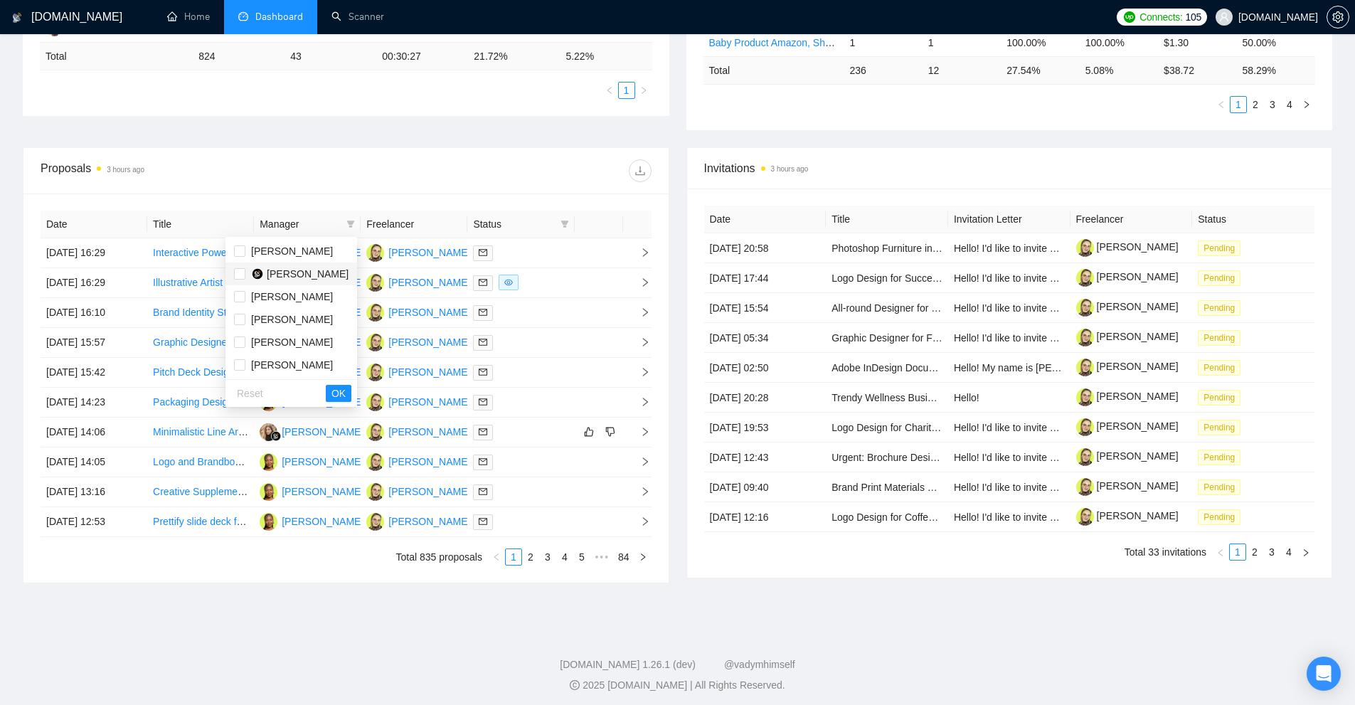
click at [314, 276] on span "[PERSON_NAME]" at bounding box center [308, 273] width 82 height 11
checkbox input "true"
click at [335, 399] on span "OK" at bounding box center [339, 394] width 14 height 16
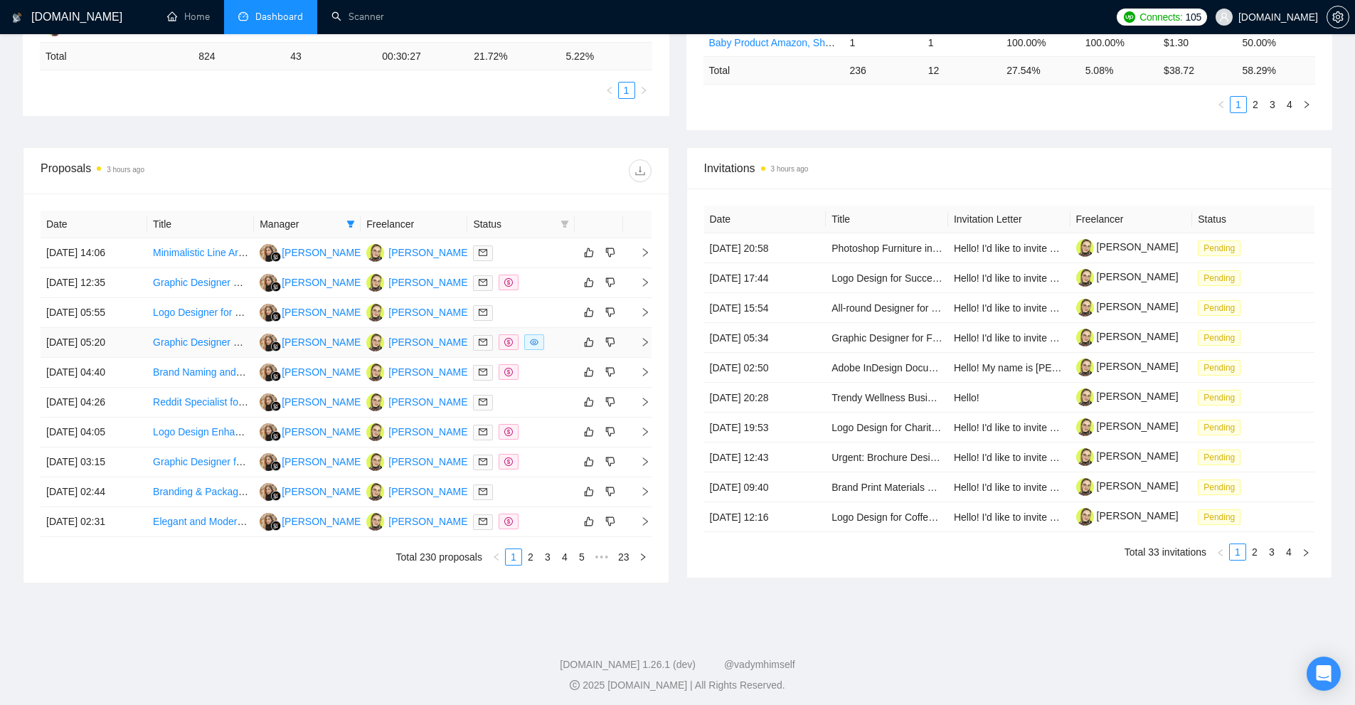
click at [564, 347] on div at bounding box center [520, 342] width 95 height 16
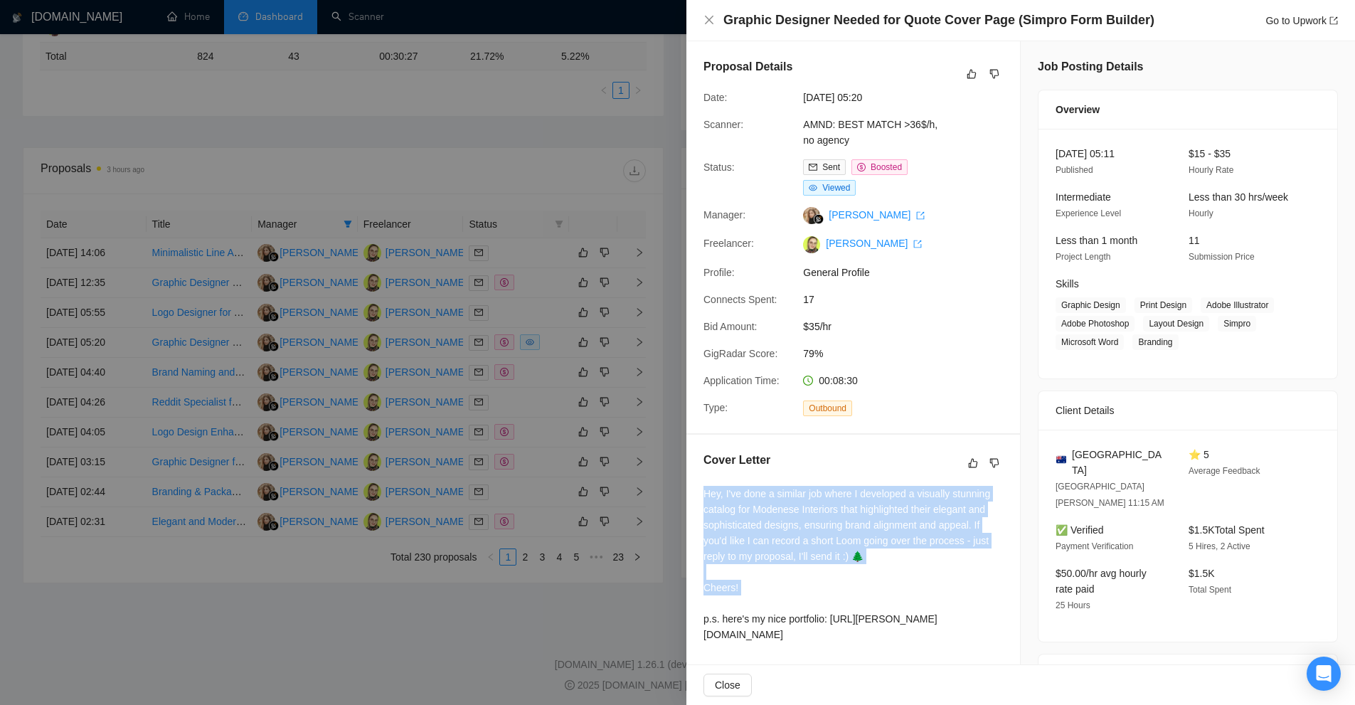
drag, startPoint x: 700, startPoint y: 482, endPoint x: 895, endPoint y: 603, distance: 229.1
click at [895, 603] on div "Cover Letter Hey, I've done a similar job where I developed a visually stunning…" at bounding box center [854, 550] width 334 height 231
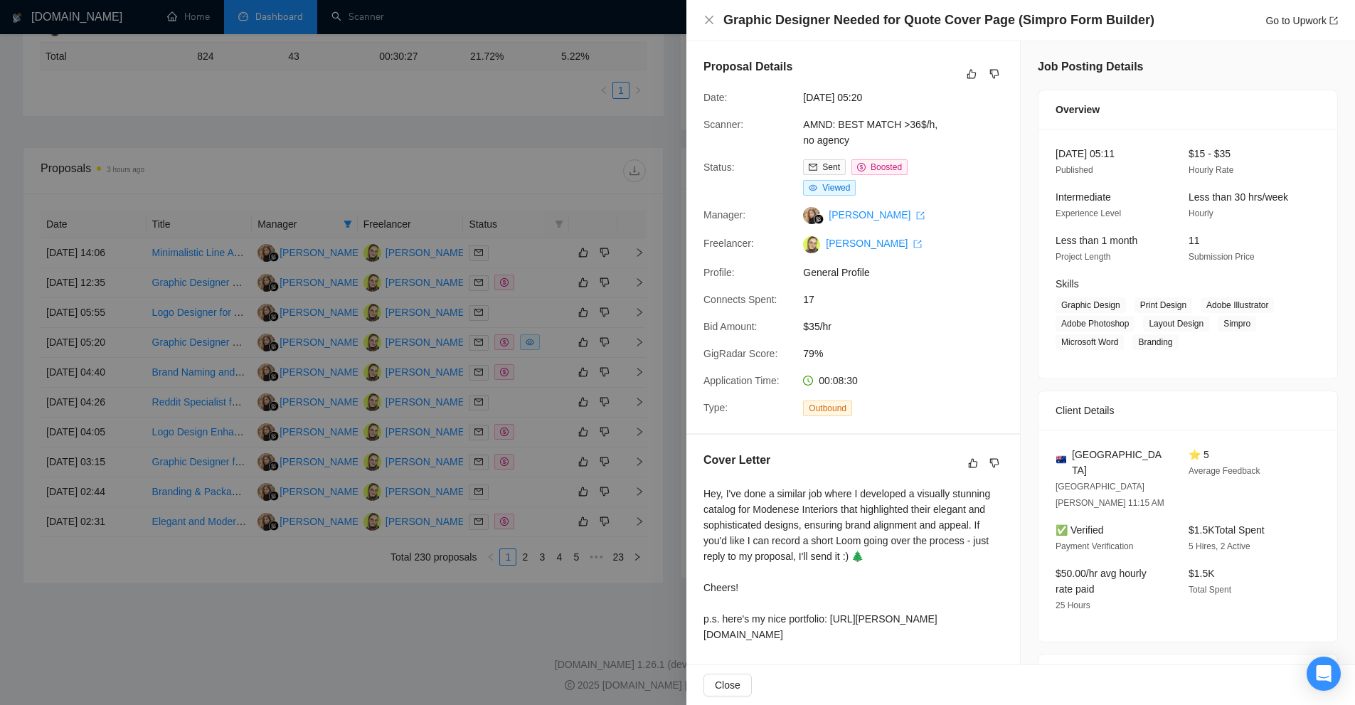
click at [936, 628] on div "Hey, I've done a similar job where I developed a visually stunning catalog for …" at bounding box center [854, 567] width 300 height 162
drag, startPoint x: 951, startPoint y: 623, endPoint x: 712, endPoint y: 628, distance: 239.8
click at [712, 628] on div "Hey, I've done a similar job where I developed a visually stunning catalog for …" at bounding box center [854, 567] width 300 height 162
click at [817, 605] on div "Hey, I've done a similar job where I developed a visually stunning catalog for …" at bounding box center [854, 564] width 300 height 157
click at [581, 43] on div at bounding box center [677, 352] width 1355 height 705
